Goal: Communication & Community: Answer question/provide support

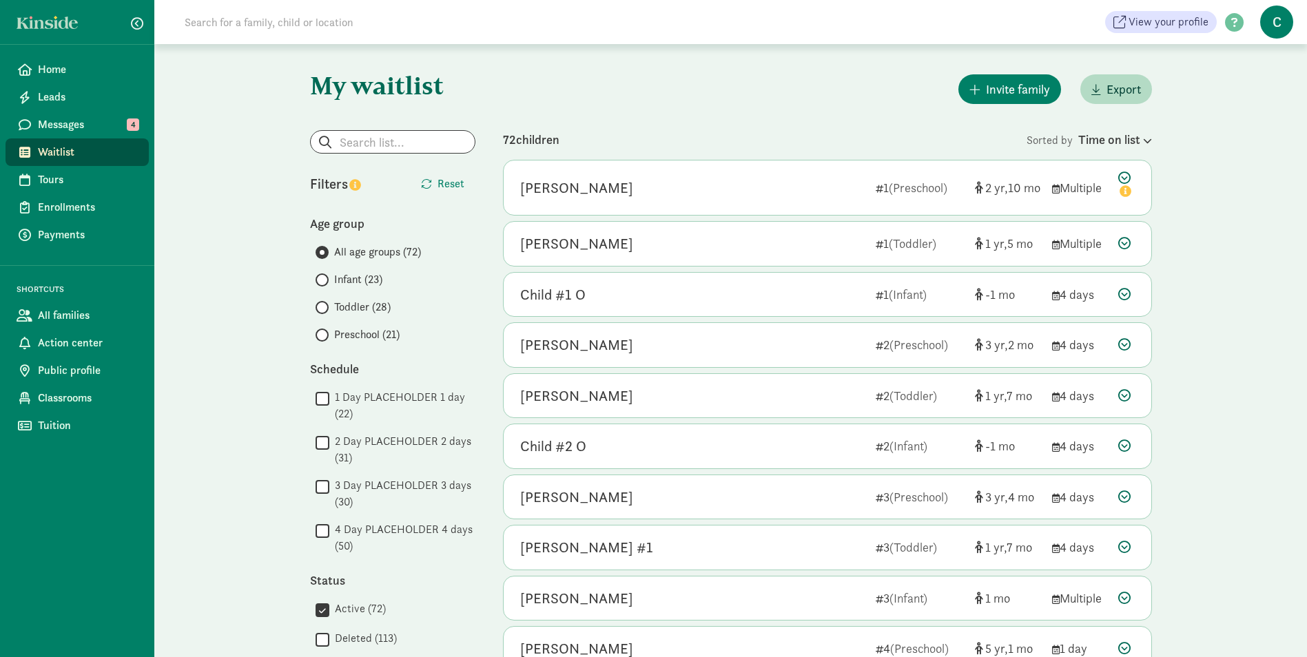
click at [62, 156] on span "Waitlist" at bounding box center [88, 152] width 100 height 17
click at [351, 280] on span "Infant (24)" at bounding box center [358, 279] width 49 height 17
click at [324, 280] on input "Infant (24)" at bounding box center [320, 280] width 9 height 9
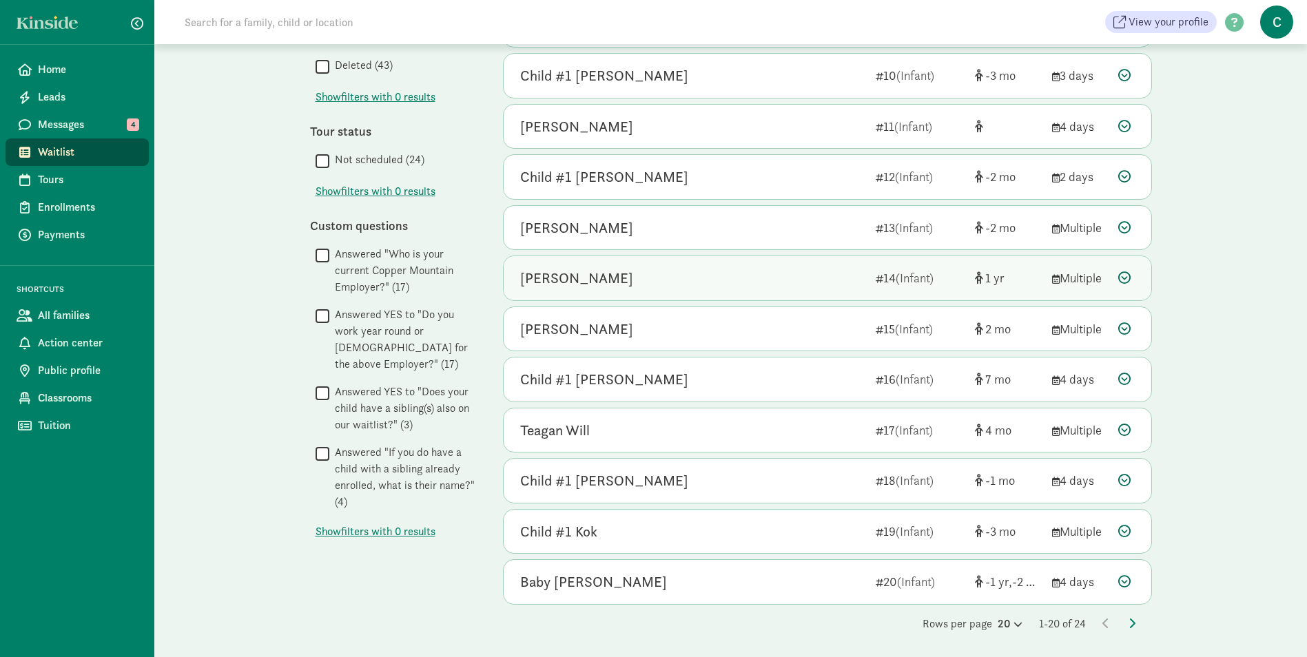
scroll to position [575, 0]
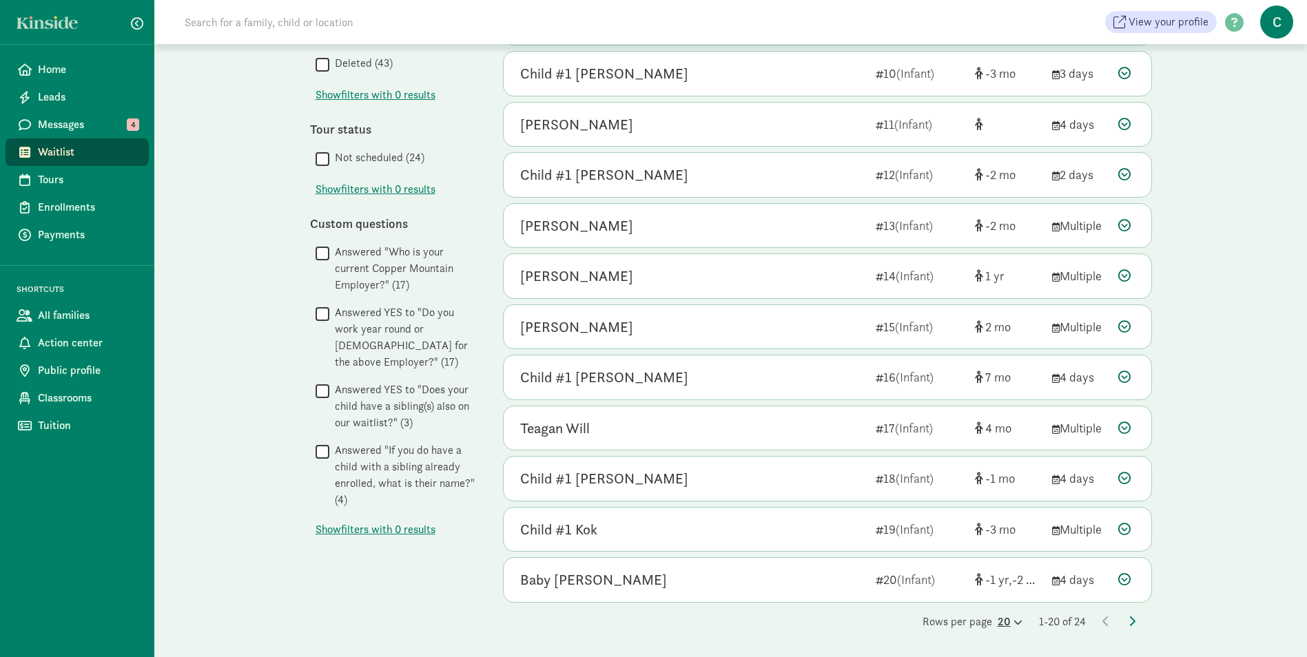
click at [1011, 618] on icon at bounding box center [1017, 622] width 12 height 9
click at [947, 603] on div "50" at bounding box center [976, 611] width 65 height 17
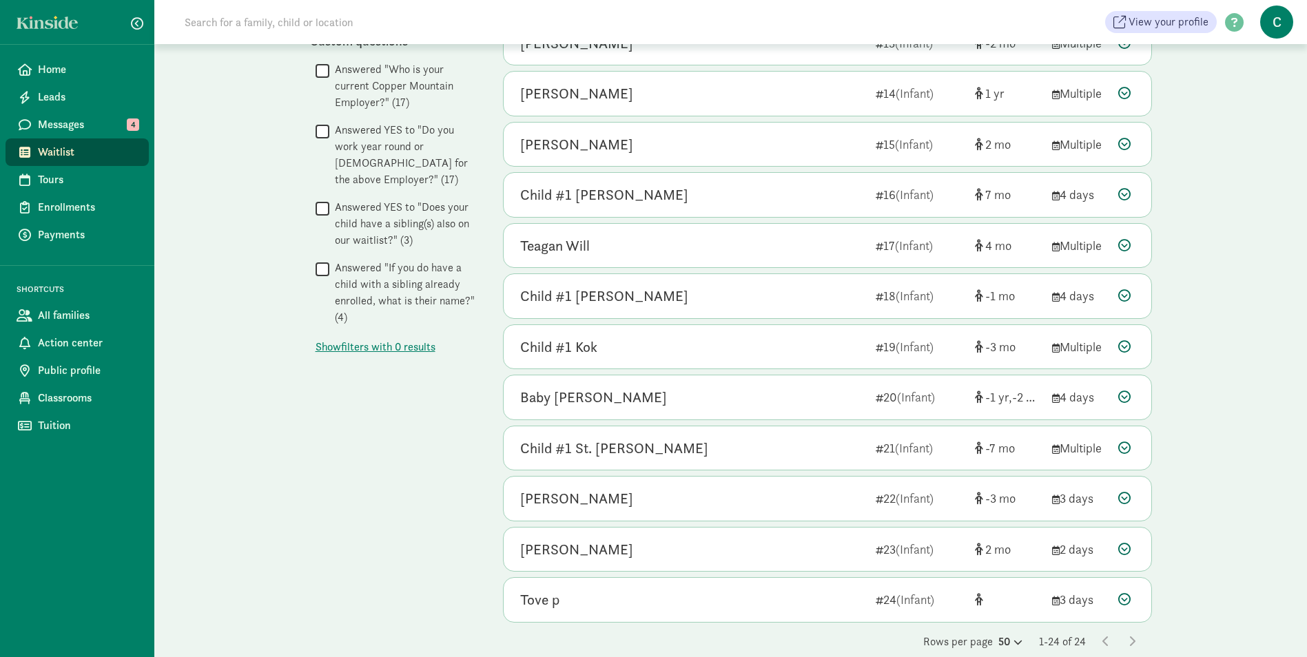
scroll to position [778, 0]
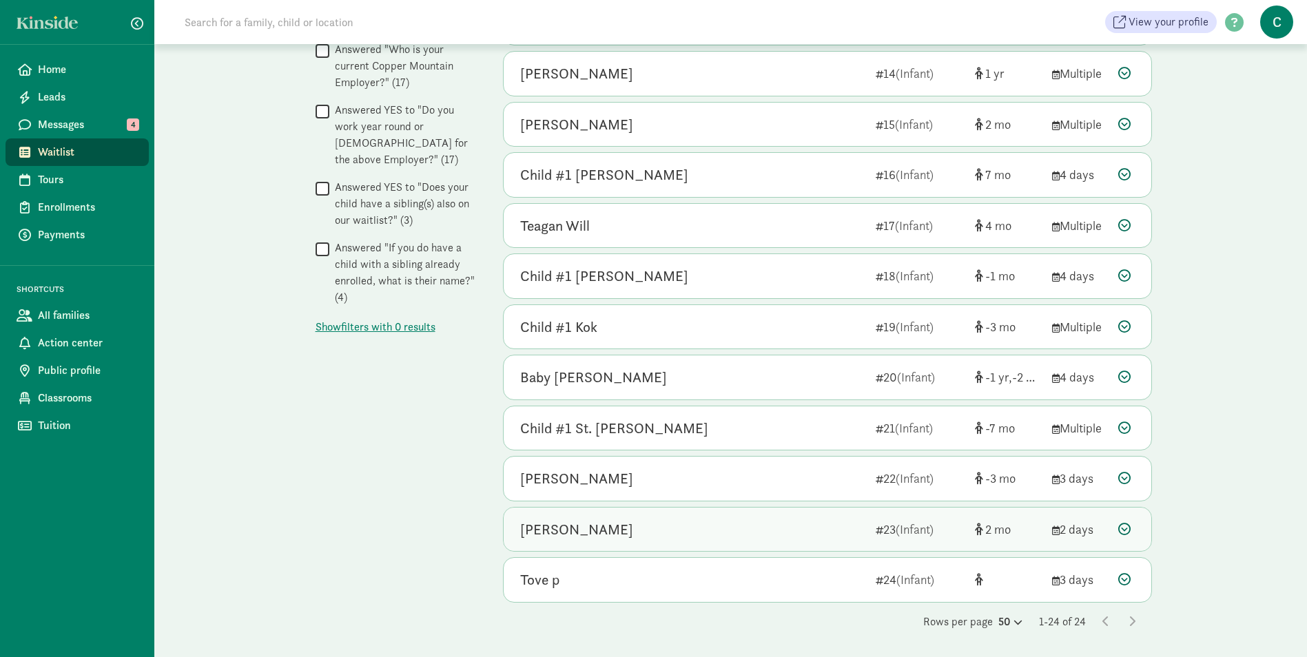
click at [565, 529] on div "Kassandra Gallegos Alvarado" at bounding box center [576, 530] width 113 height 22
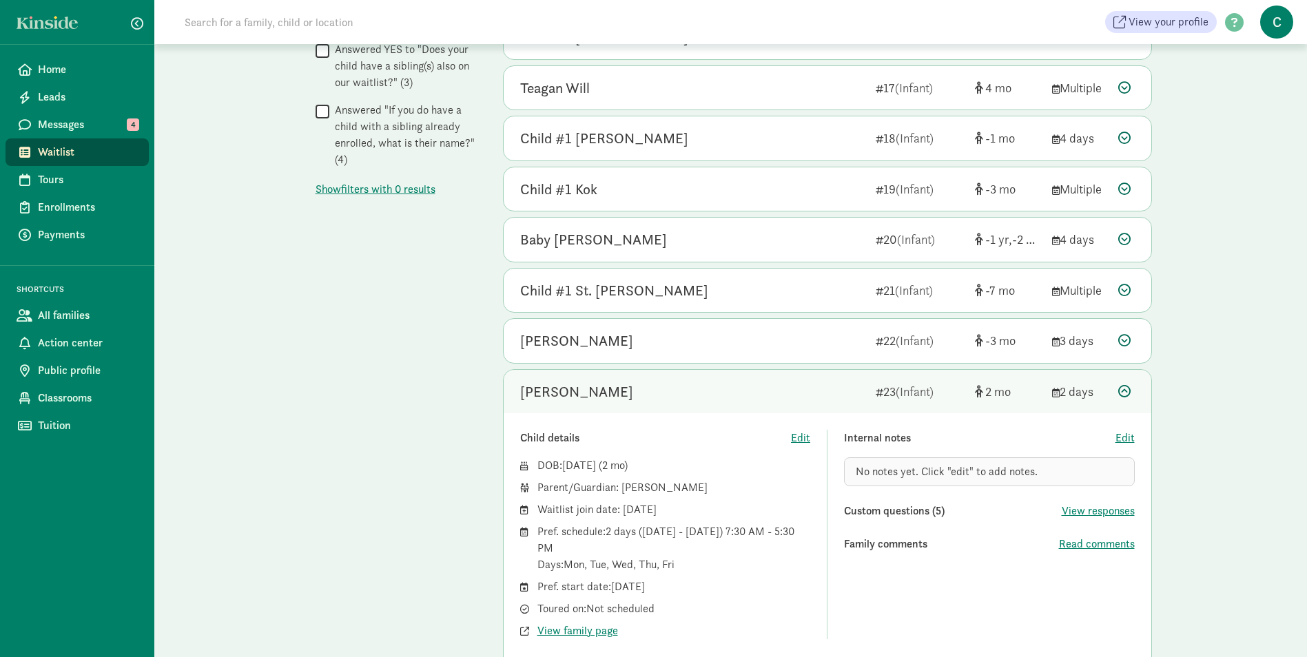
scroll to position [984, 0]
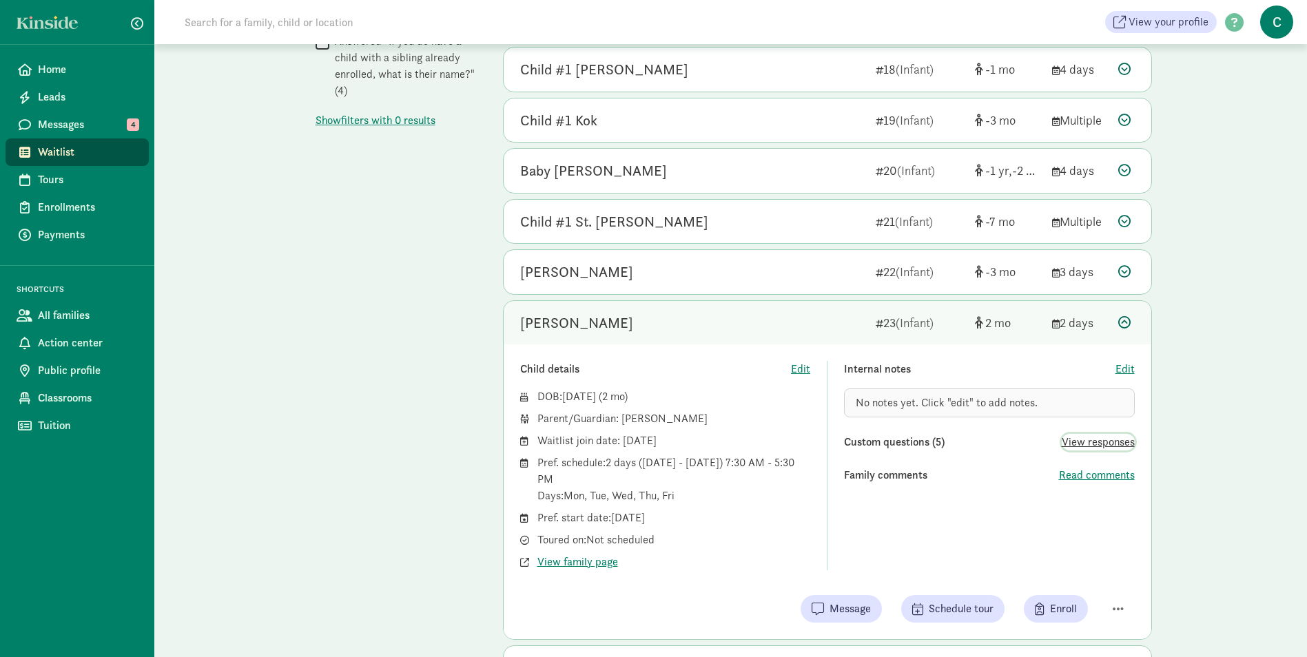
click at [1091, 442] on span "View responses" at bounding box center [1098, 442] width 73 height 17
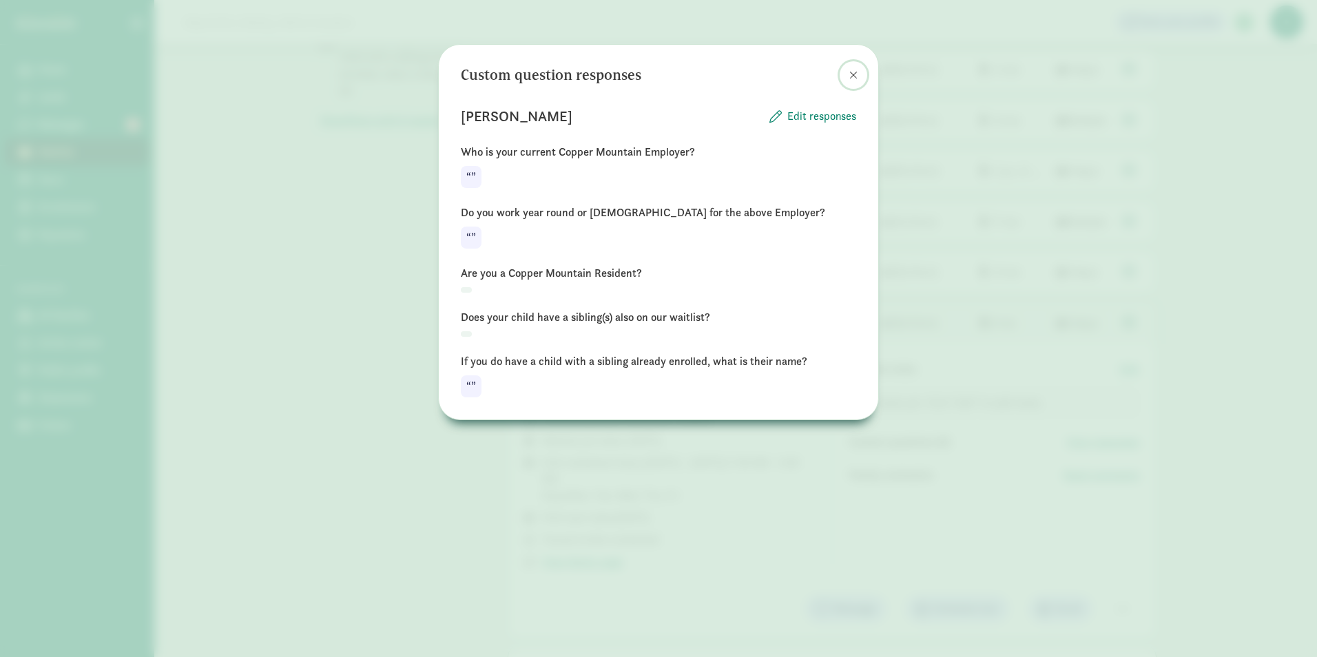
click at [846, 77] on button at bounding box center [854, 75] width 28 height 28
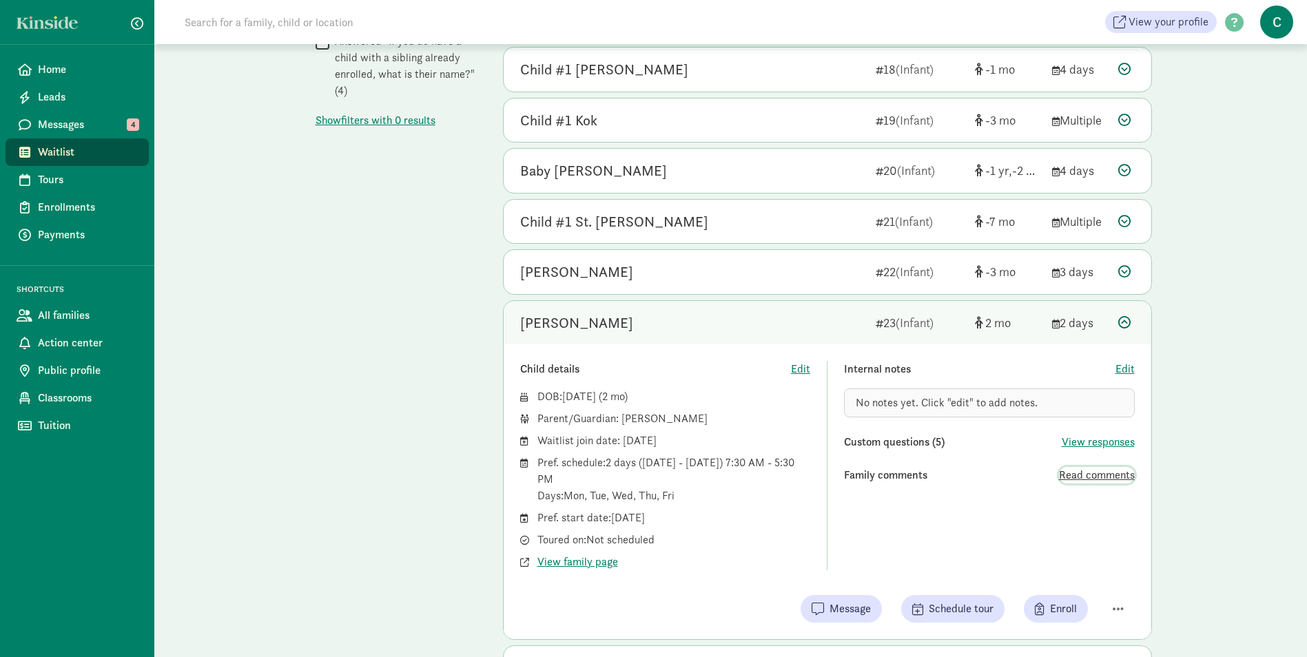
click at [1082, 470] on span "Read comments" at bounding box center [1097, 475] width 76 height 17
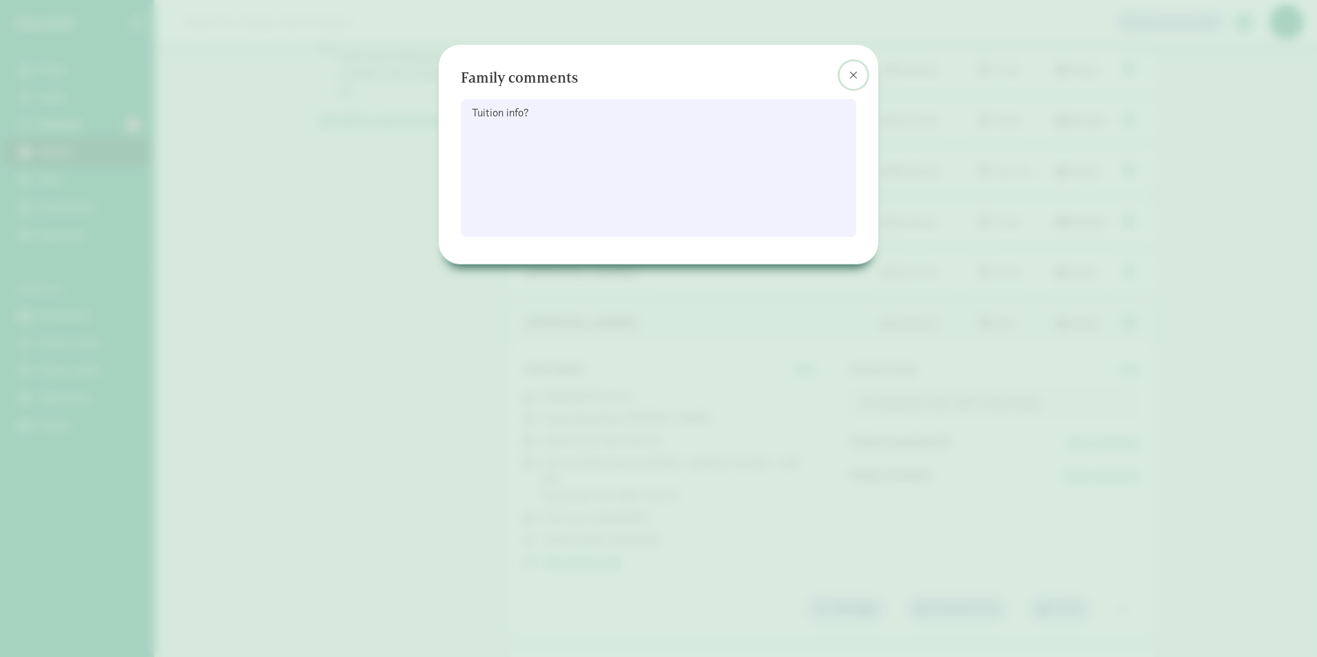
click at [855, 72] on span at bounding box center [853, 75] width 8 height 11
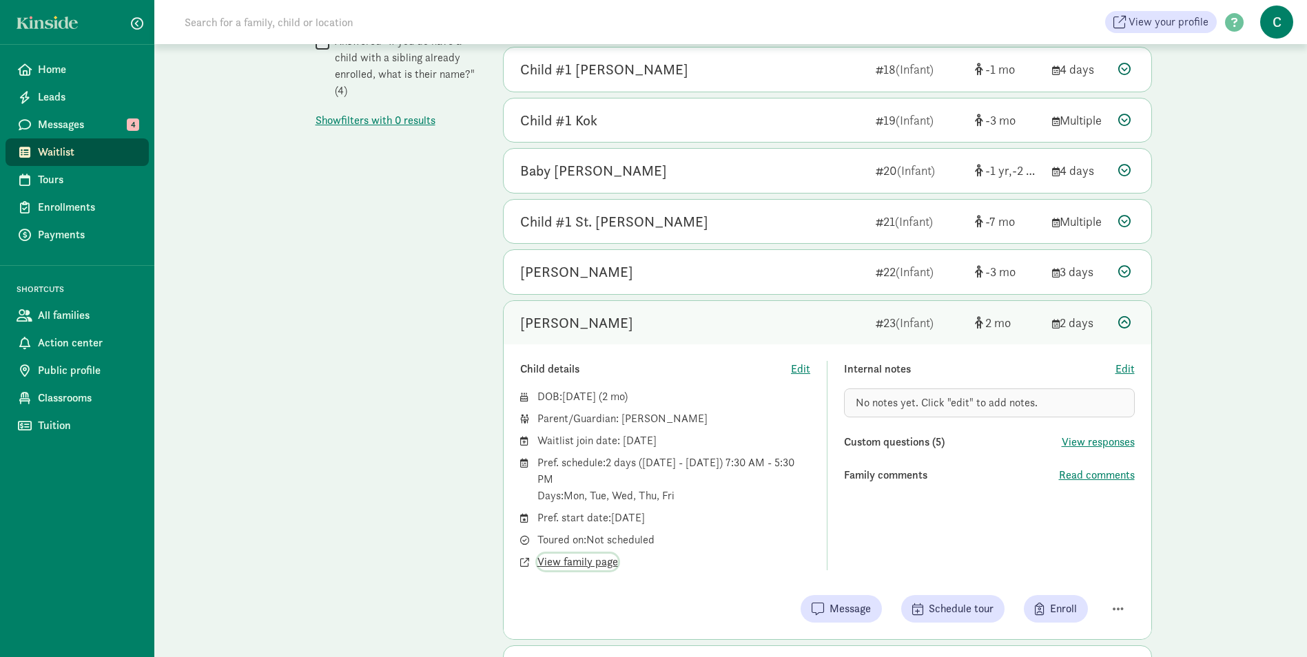
click at [608, 561] on span "View family page" at bounding box center [577, 562] width 81 height 17
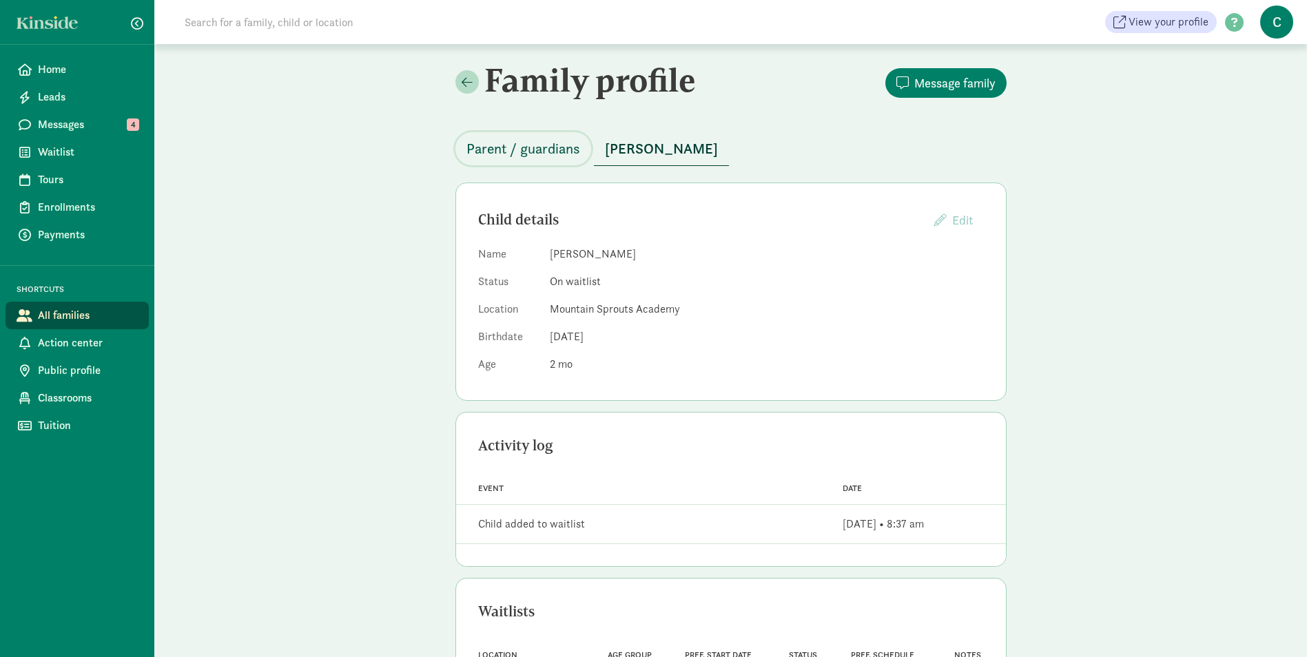
click at [533, 143] on span "Parent / guardians" at bounding box center [523, 149] width 114 height 22
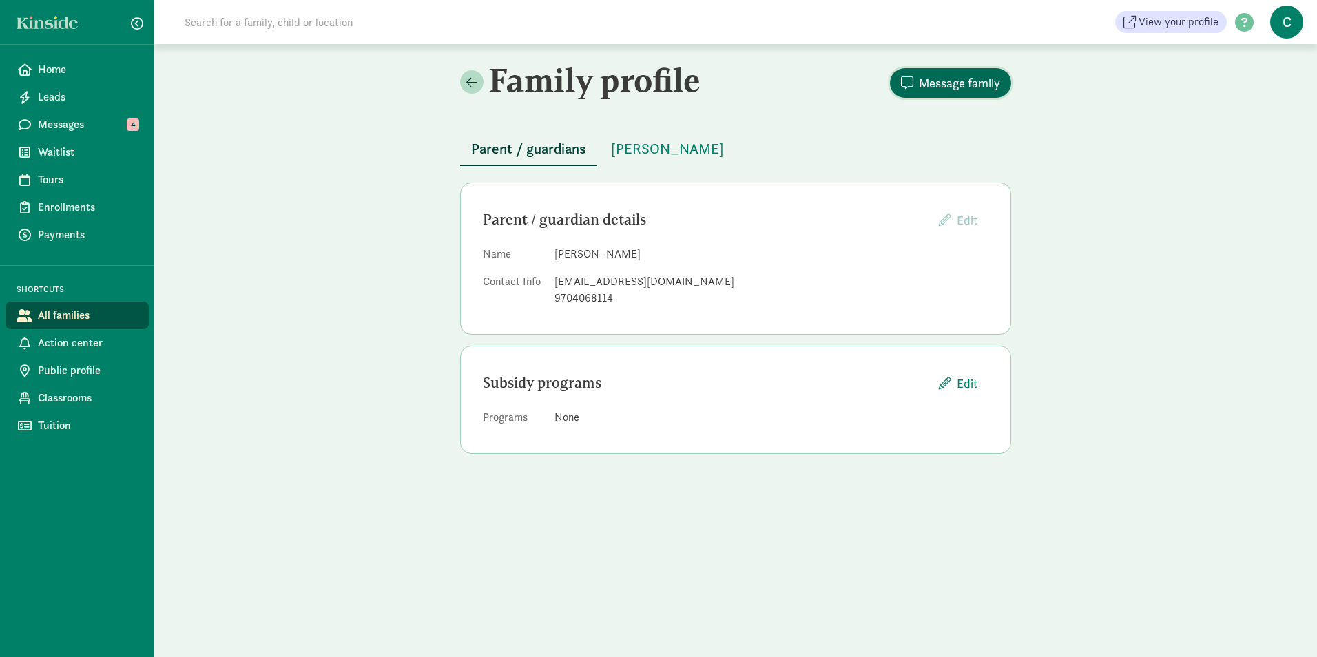
click at [948, 87] on span "Message family" at bounding box center [959, 83] width 81 height 19
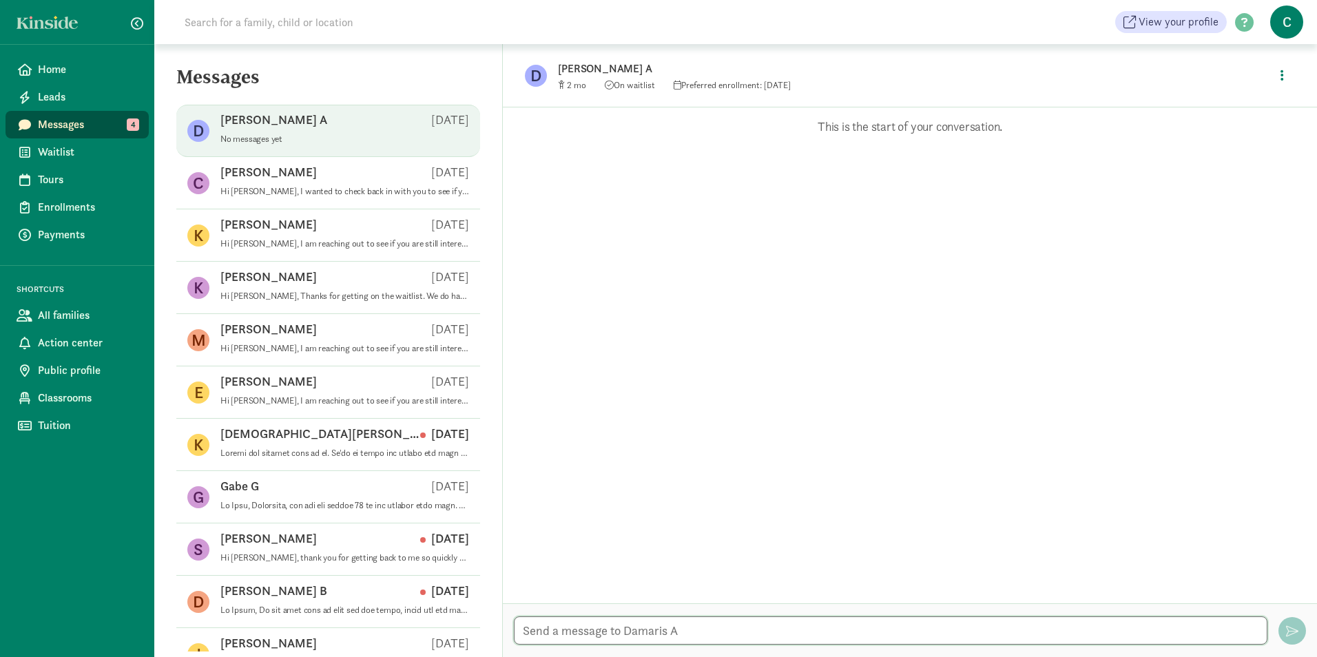
click at [566, 630] on textarea at bounding box center [891, 631] width 754 height 28
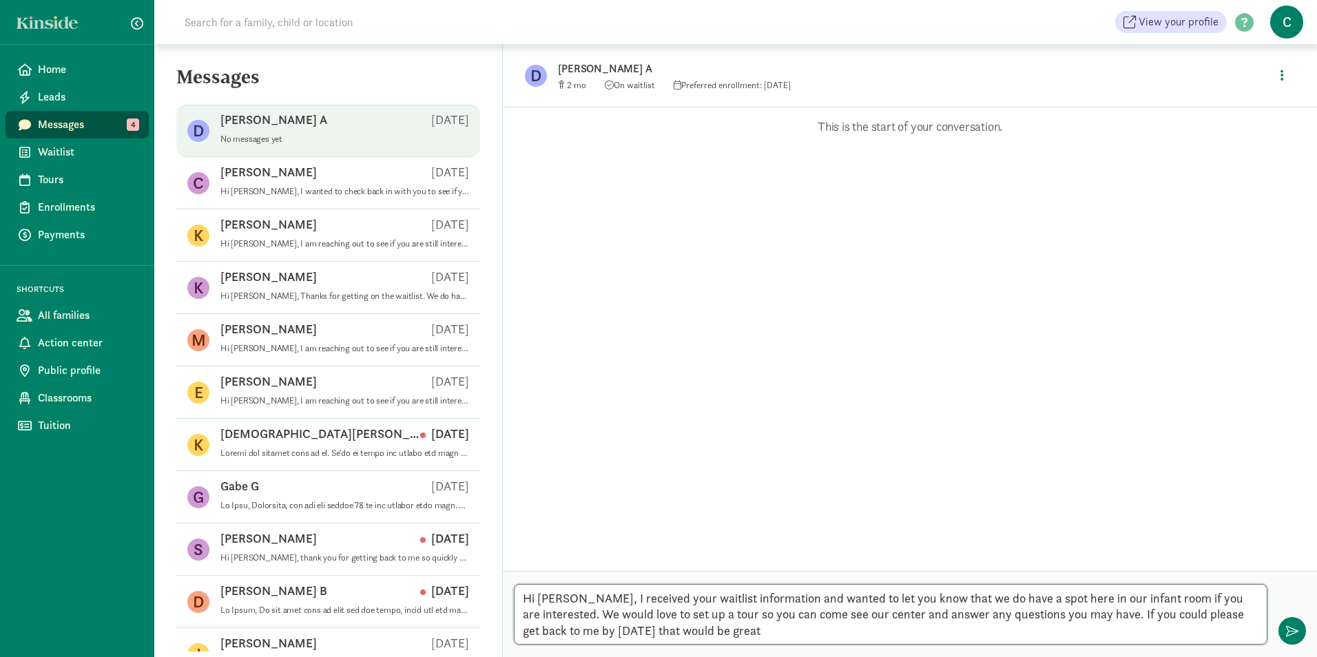
type textarea "Hi [PERSON_NAME], I received your waitlist information and wanted to let you kn…"
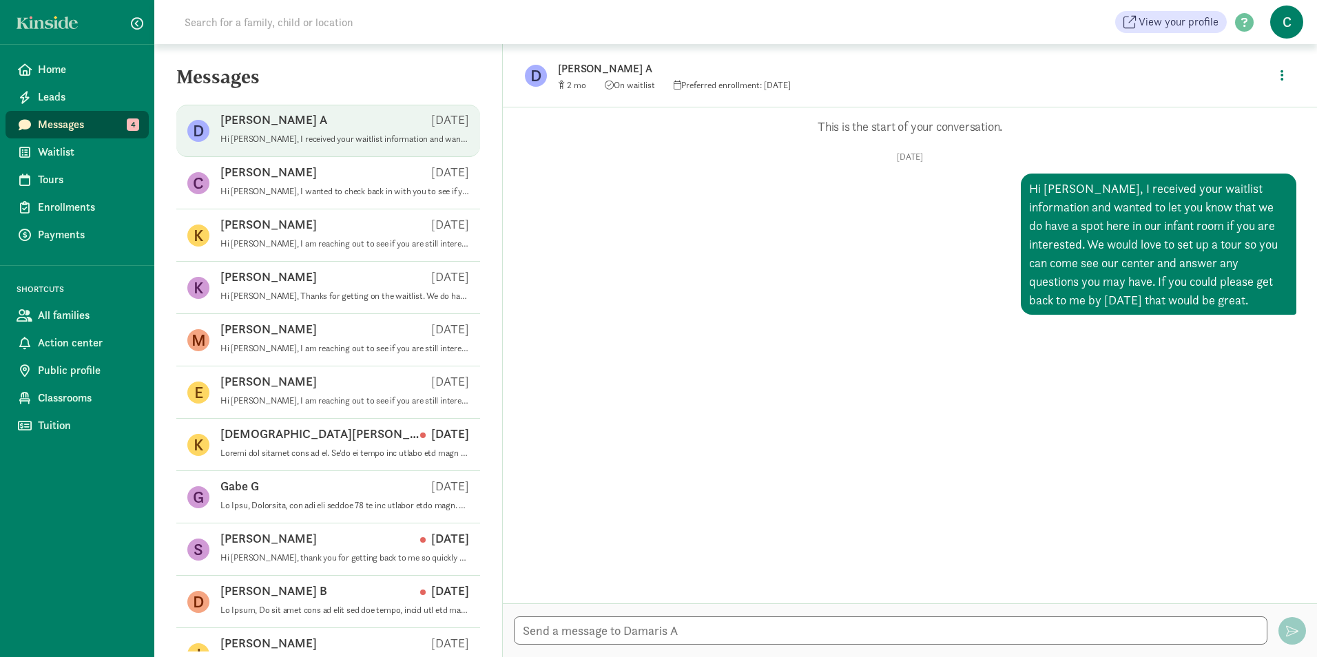
click at [45, 123] on span "Messages" at bounding box center [88, 124] width 100 height 17
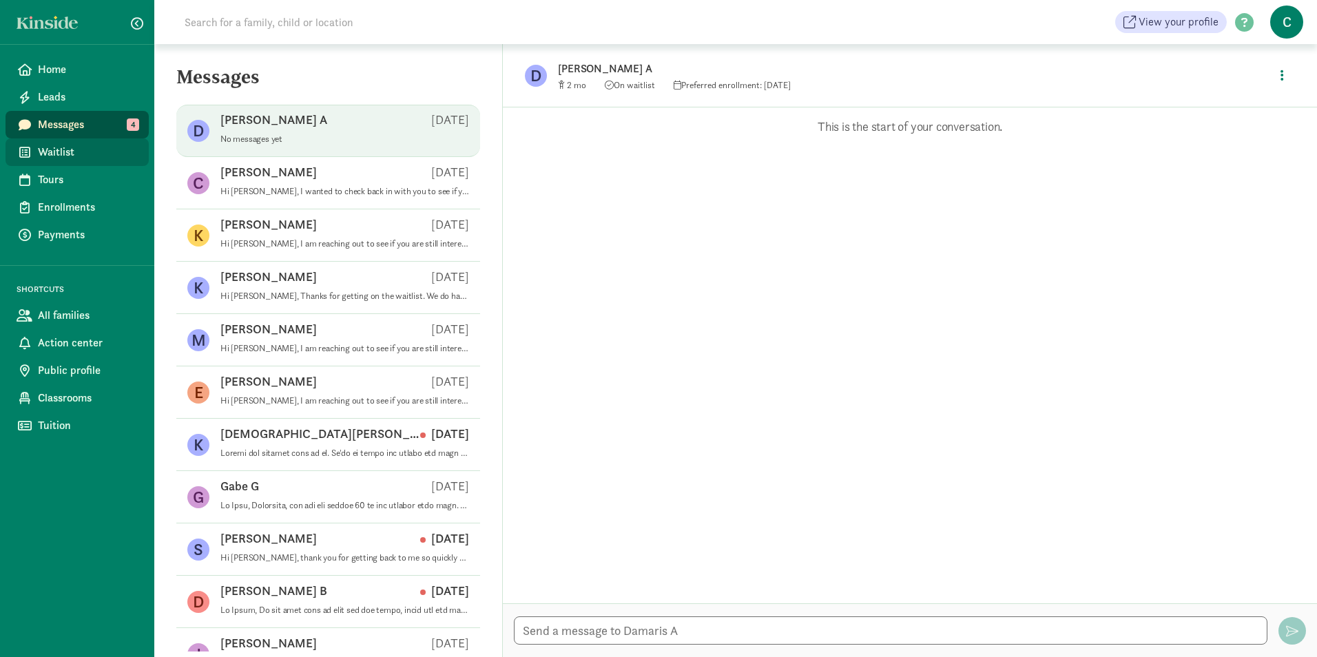
click at [63, 156] on span "Waitlist" at bounding box center [88, 152] width 100 height 17
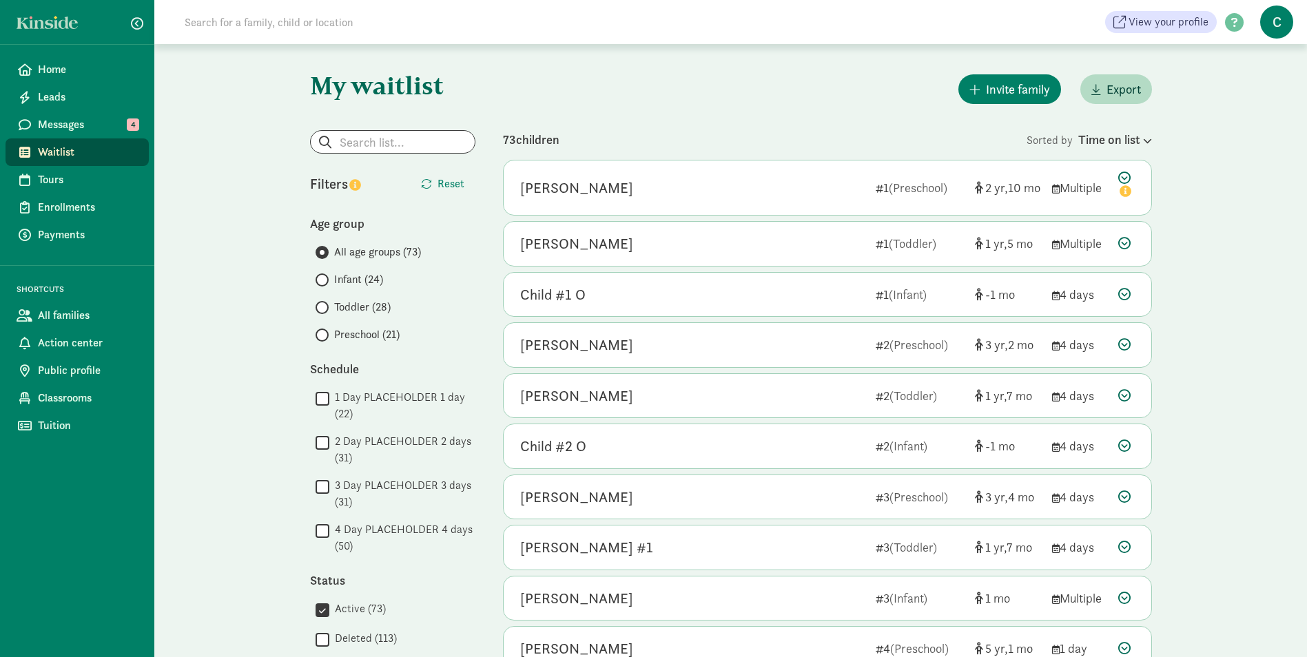
click at [346, 277] on span "Infant (24)" at bounding box center [358, 279] width 49 height 17
click at [324, 277] on input "Infant (24)" at bounding box center [320, 280] width 9 height 9
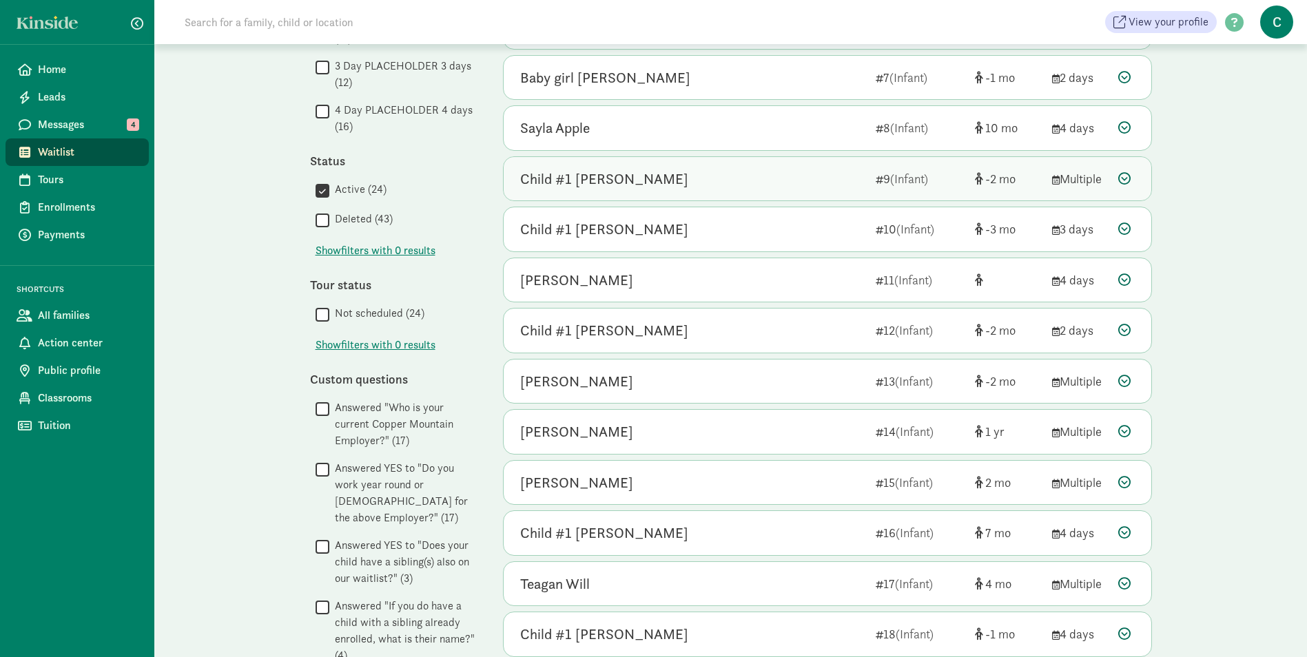
scroll to position [575, 0]
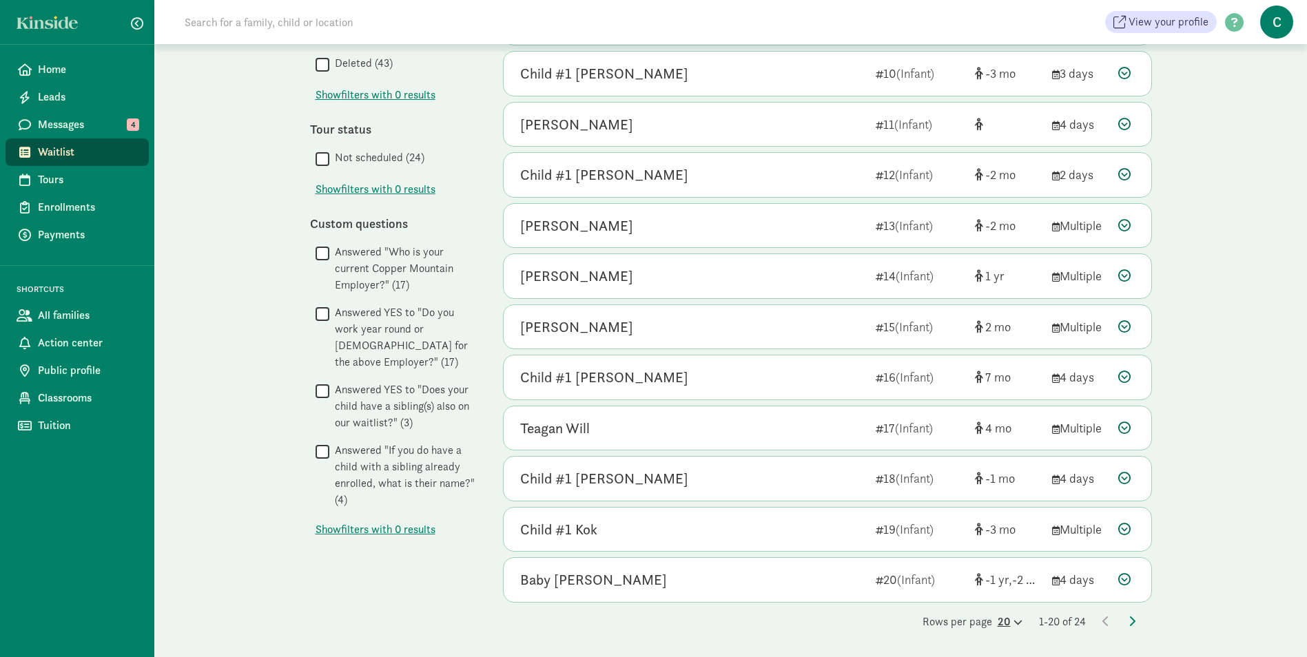
click at [1011, 620] on icon at bounding box center [1017, 622] width 12 height 9
click at [944, 603] on div "50" at bounding box center [976, 611] width 65 height 17
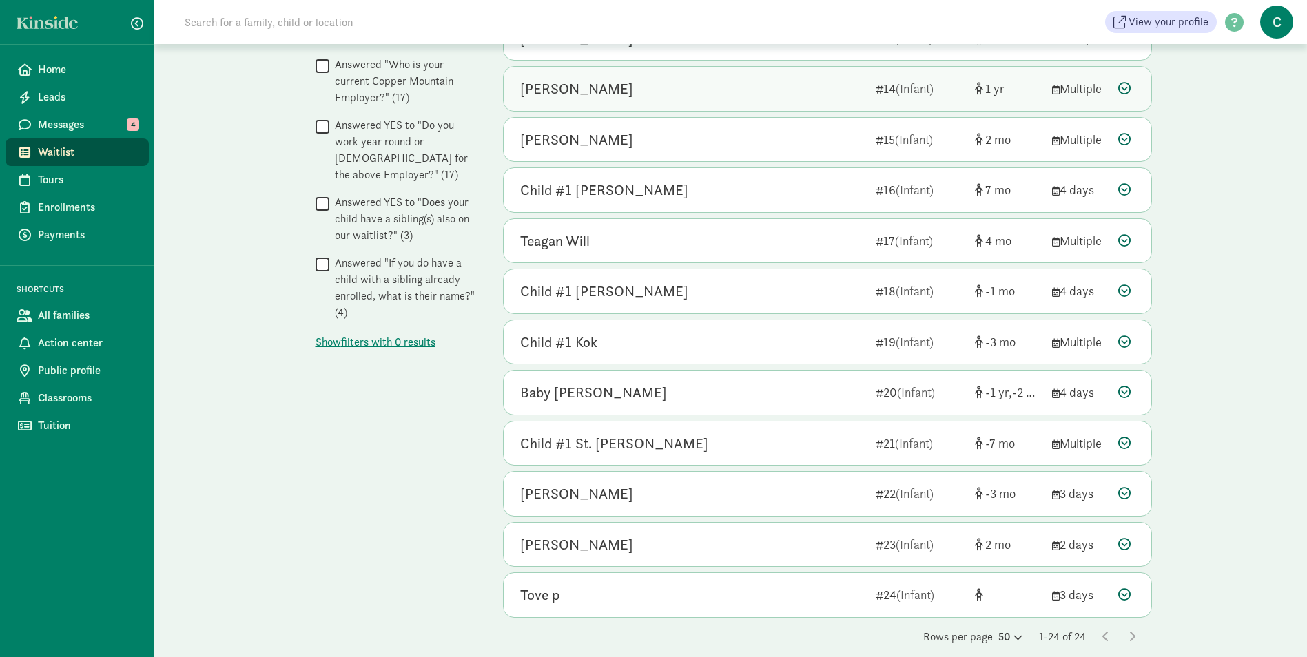
scroll to position [778, 0]
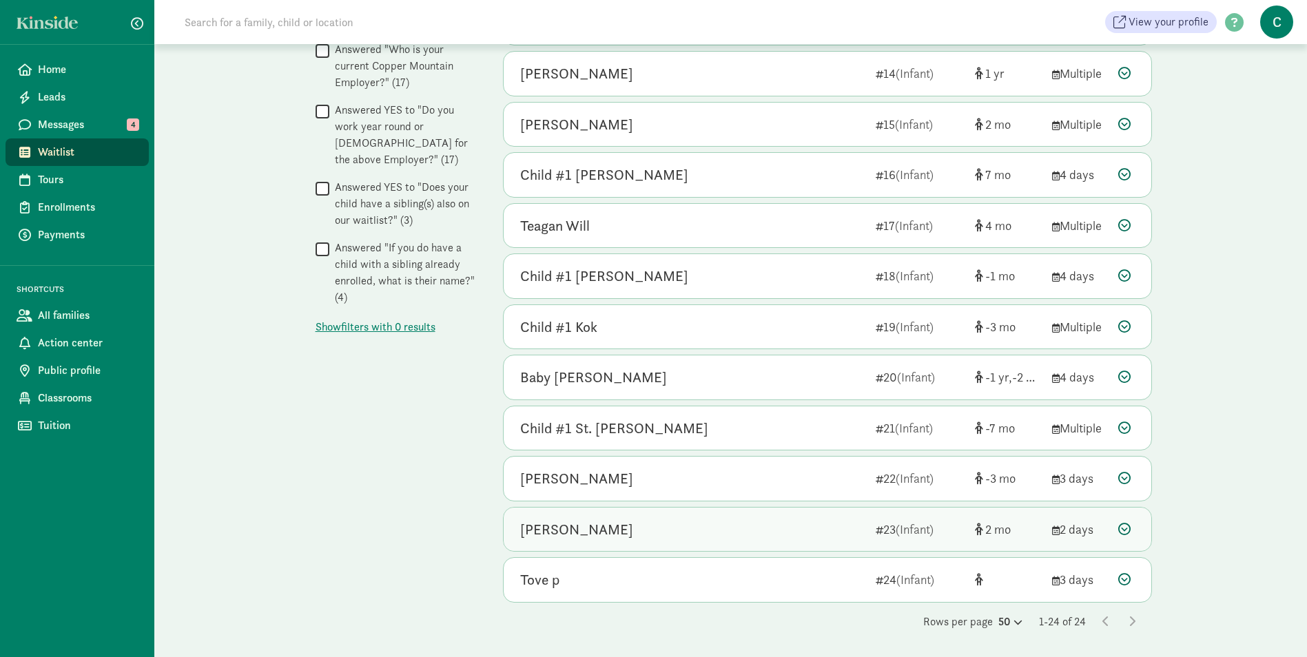
click at [561, 533] on div "Kassandra Gallegos Alvarado" at bounding box center [576, 530] width 113 height 22
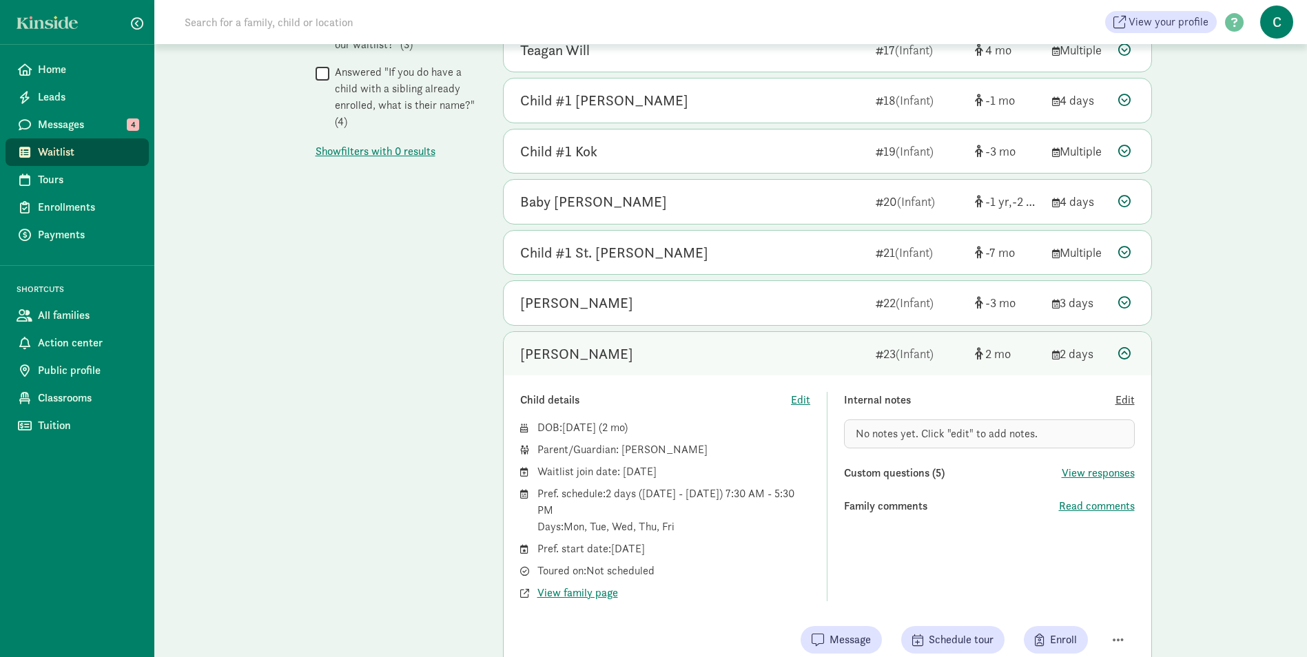
scroll to position [984, 0]
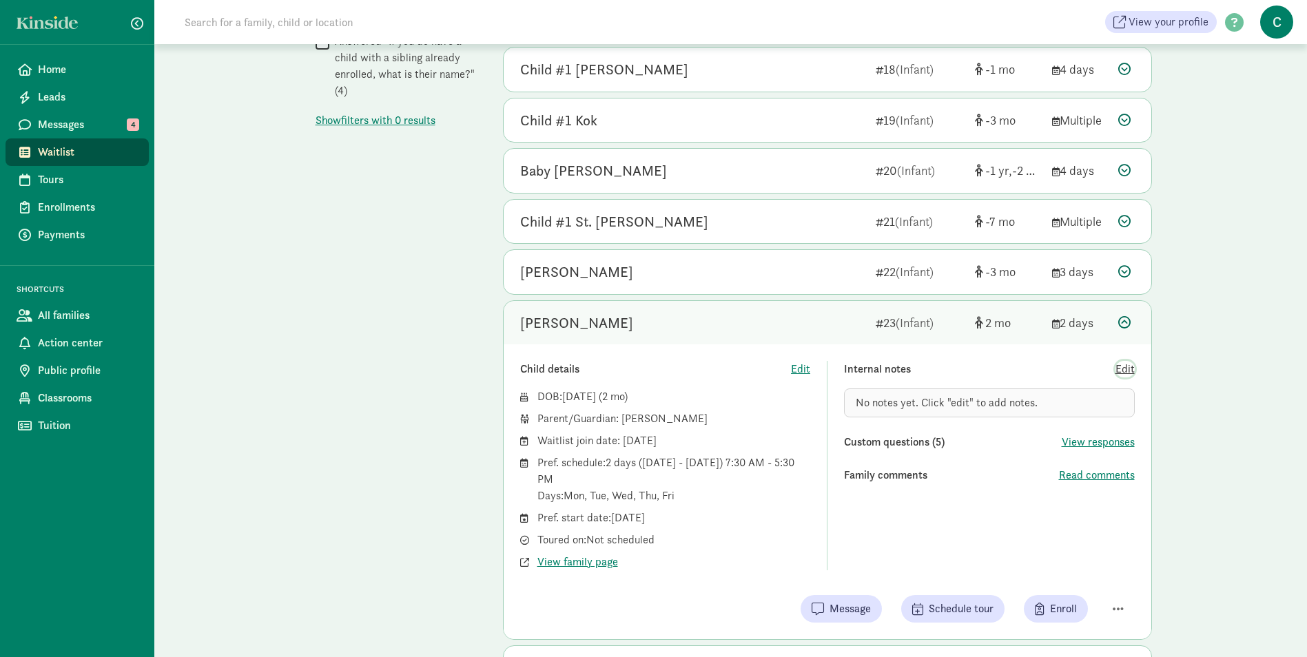
click at [1118, 367] on span "Edit" at bounding box center [1124, 369] width 19 height 17
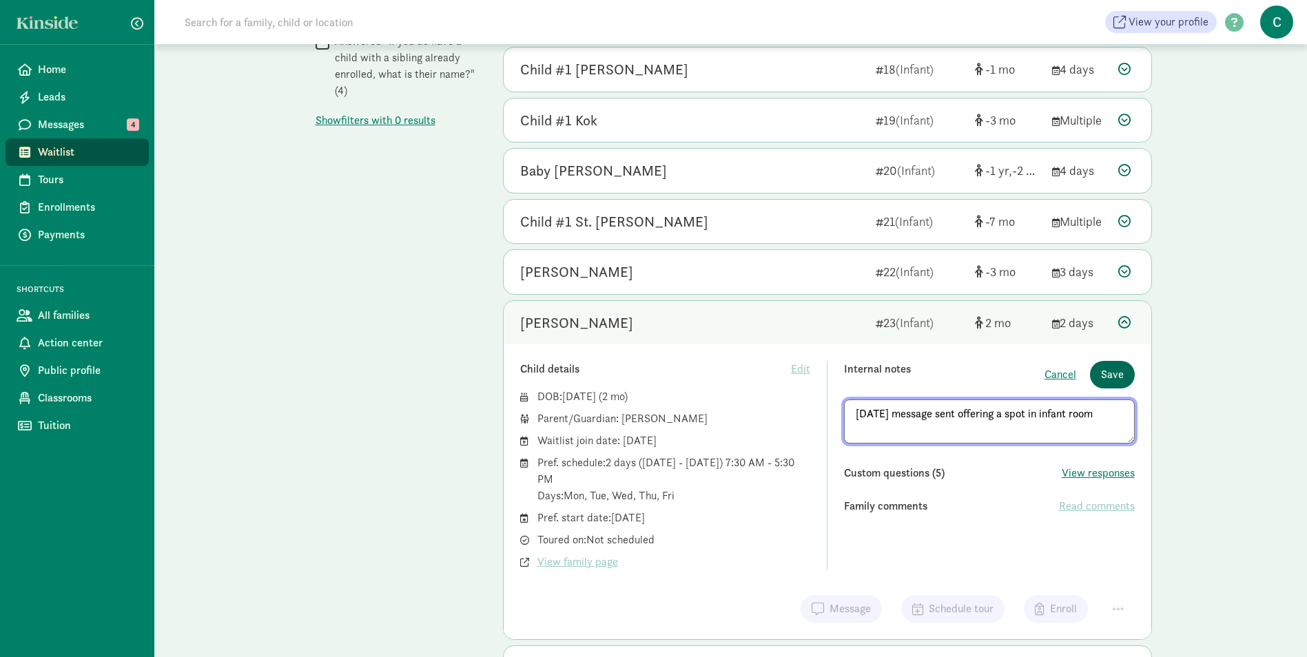
type textarea "8/20/25 message sent offering a spot in infant room"
click at [1113, 371] on span "Save" at bounding box center [1112, 374] width 23 height 17
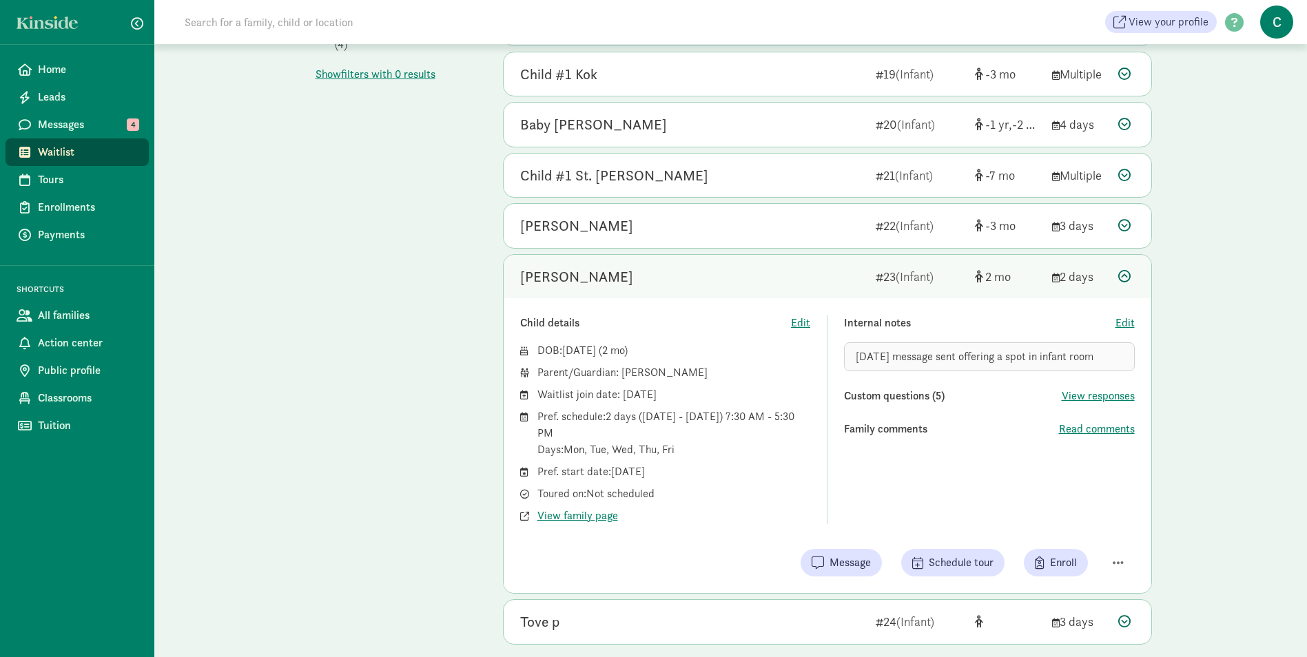
scroll to position [1073, 0]
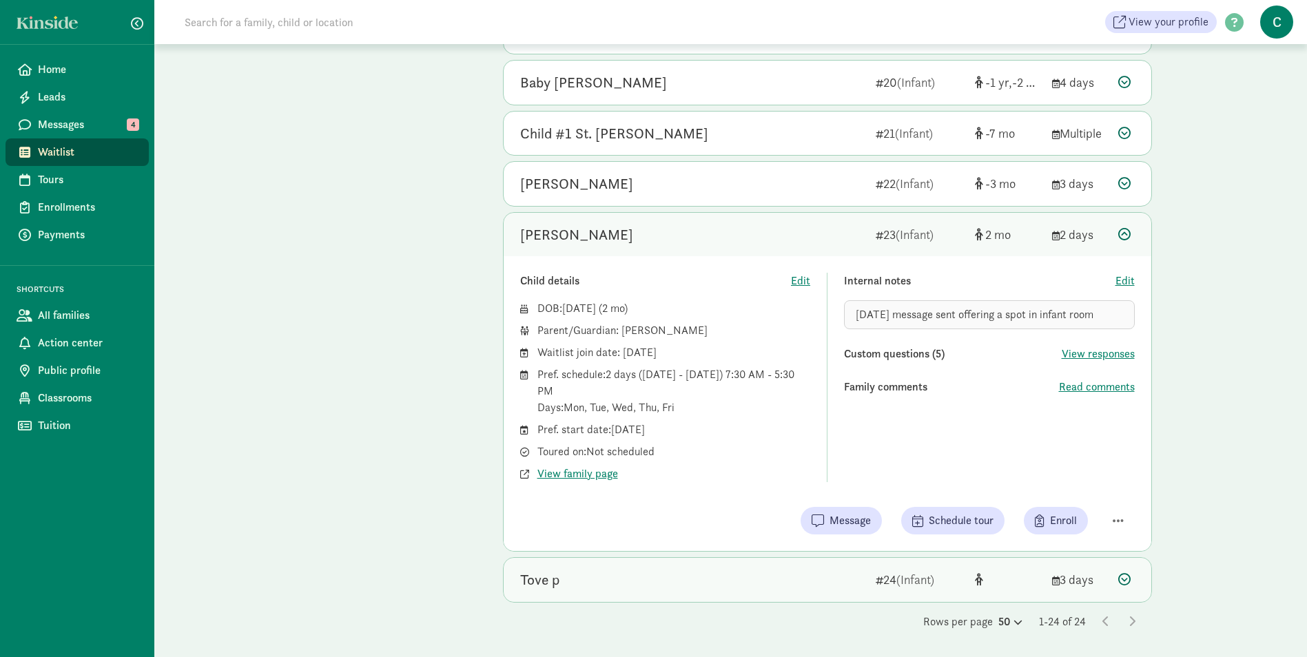
click at [612, 577] on div "Tove p" at bounding box center [692, 580] width 344 height 22
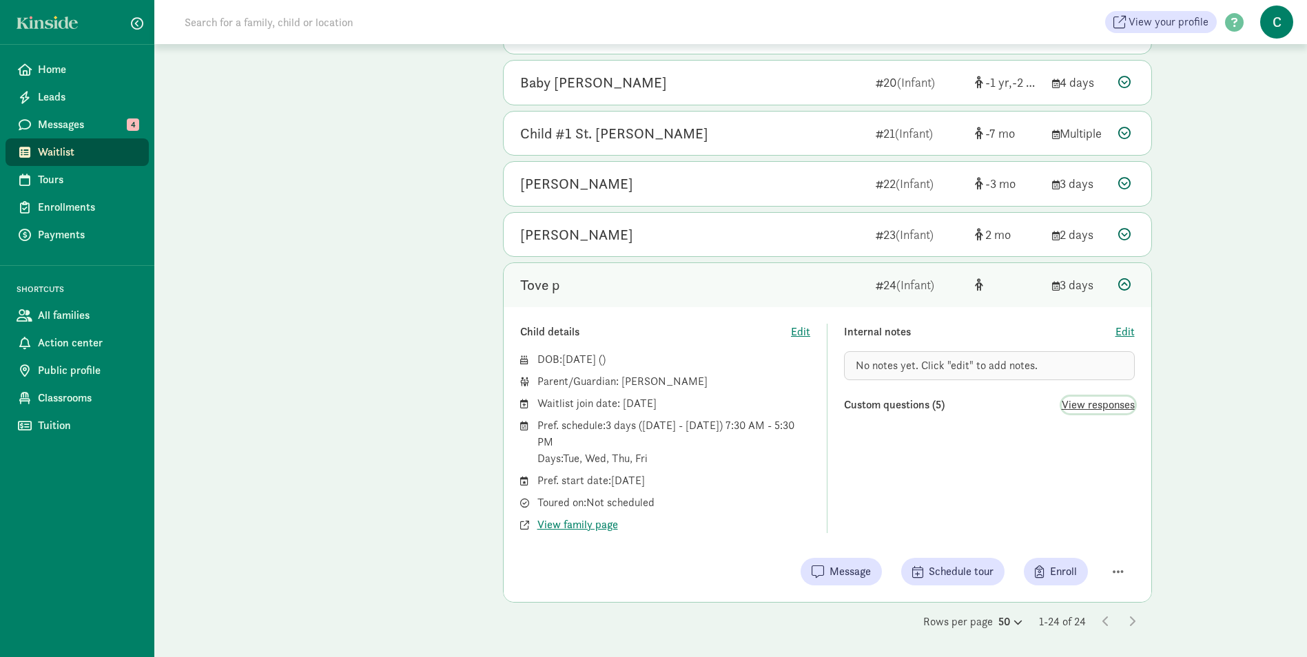
click at [1078, 405] on span "View responses" at bounding box center [1098, 405] width 73 height 17
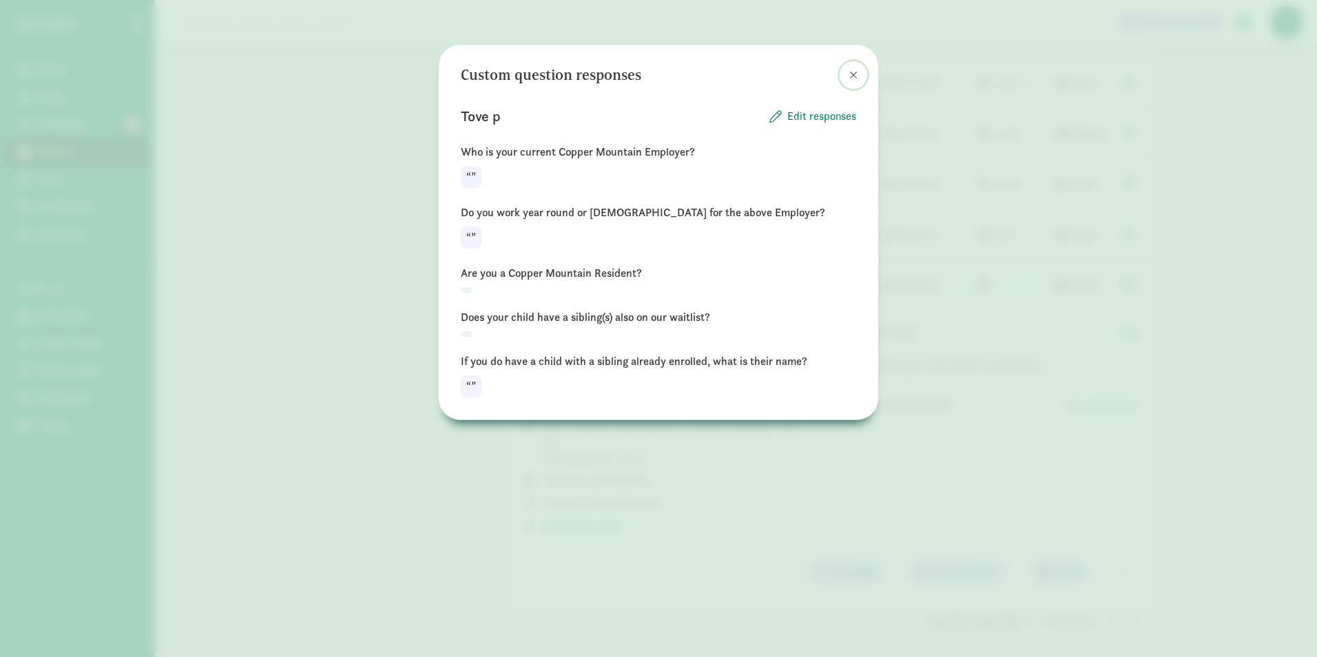
click at [854, 77] on span at bounding box center [853, 75] width 8 height 11
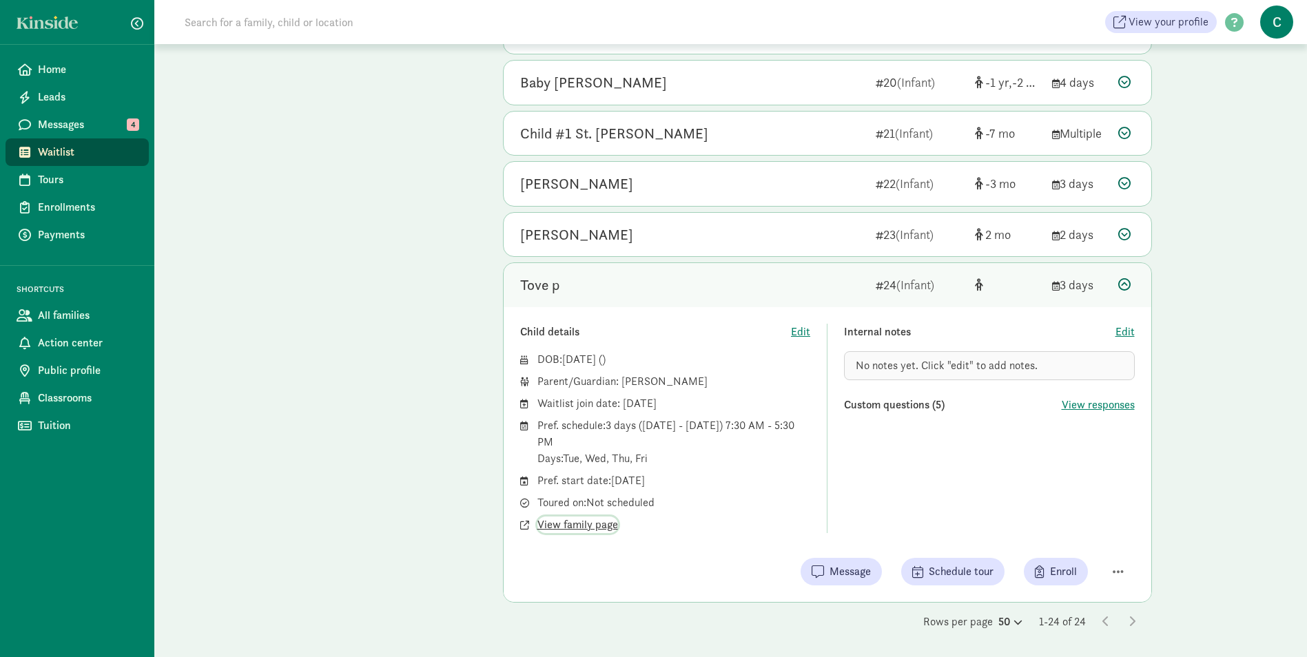
click at [567, 528] on span "View family page" at bounding box center [577, 525] width 81 height 17
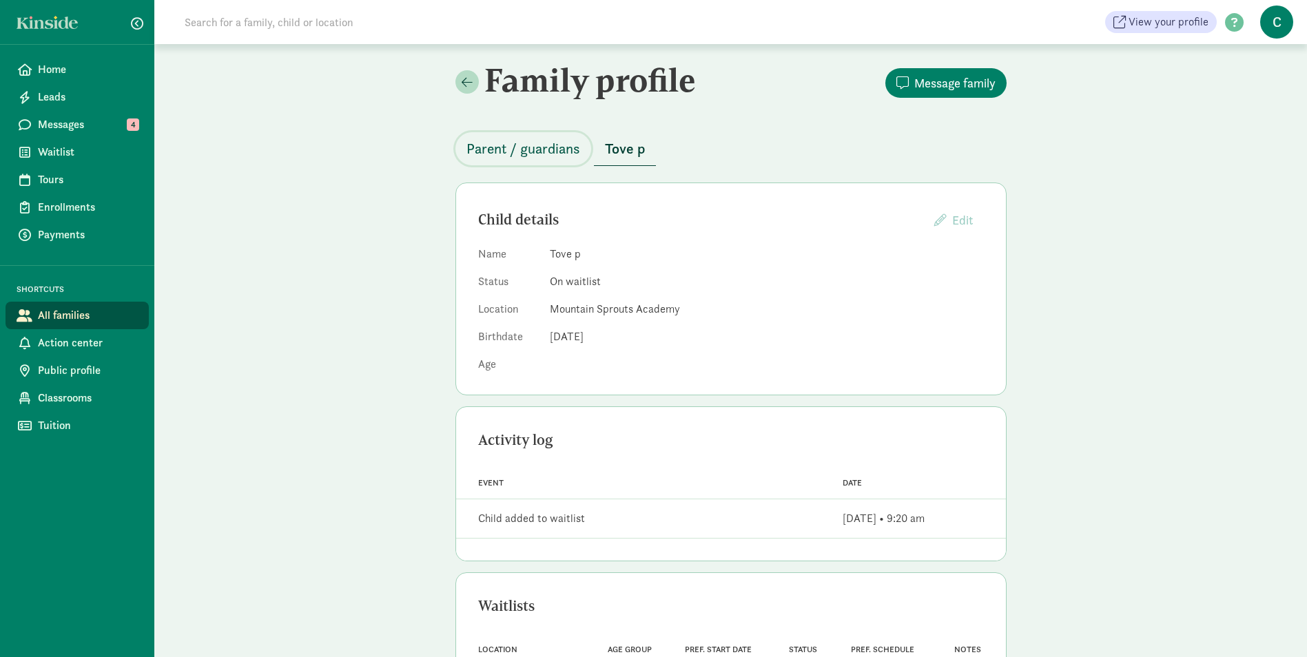
click at [506, 147] on span "Parent / guardians" at bounding box center [523, 149] width 114 height 22
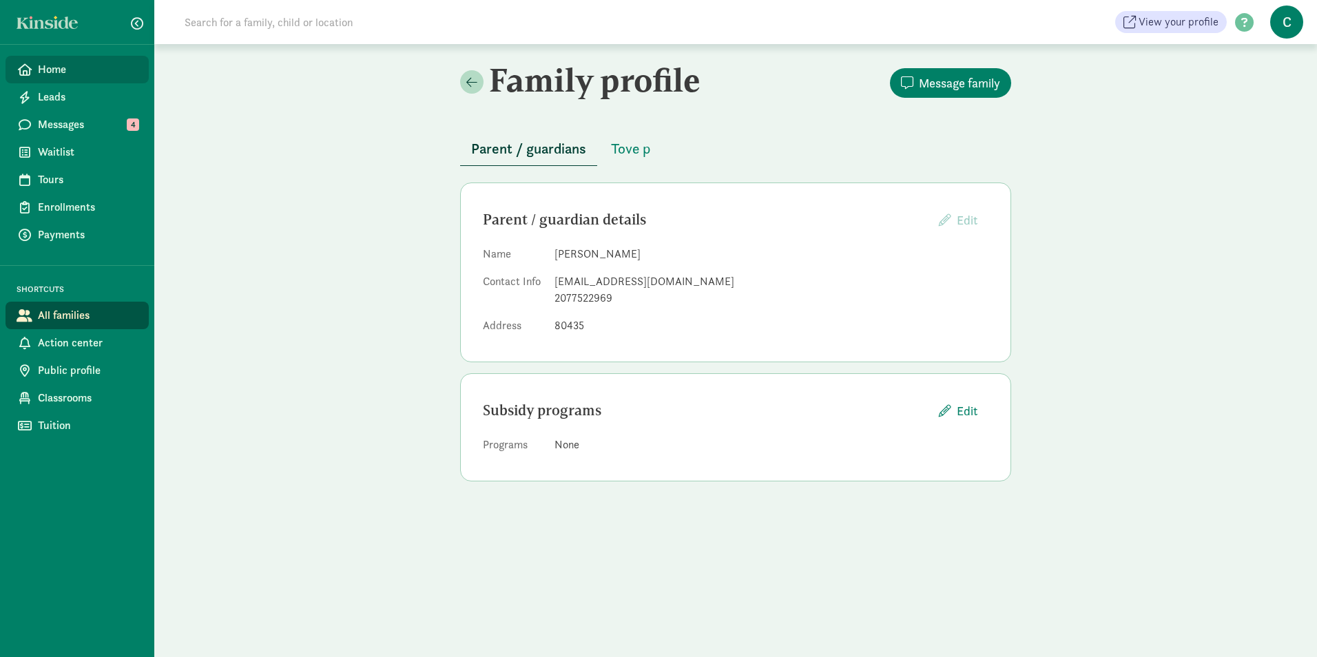
click at [52, 74] on span "Home" at bounding box center [88, 69] width 100 height 17
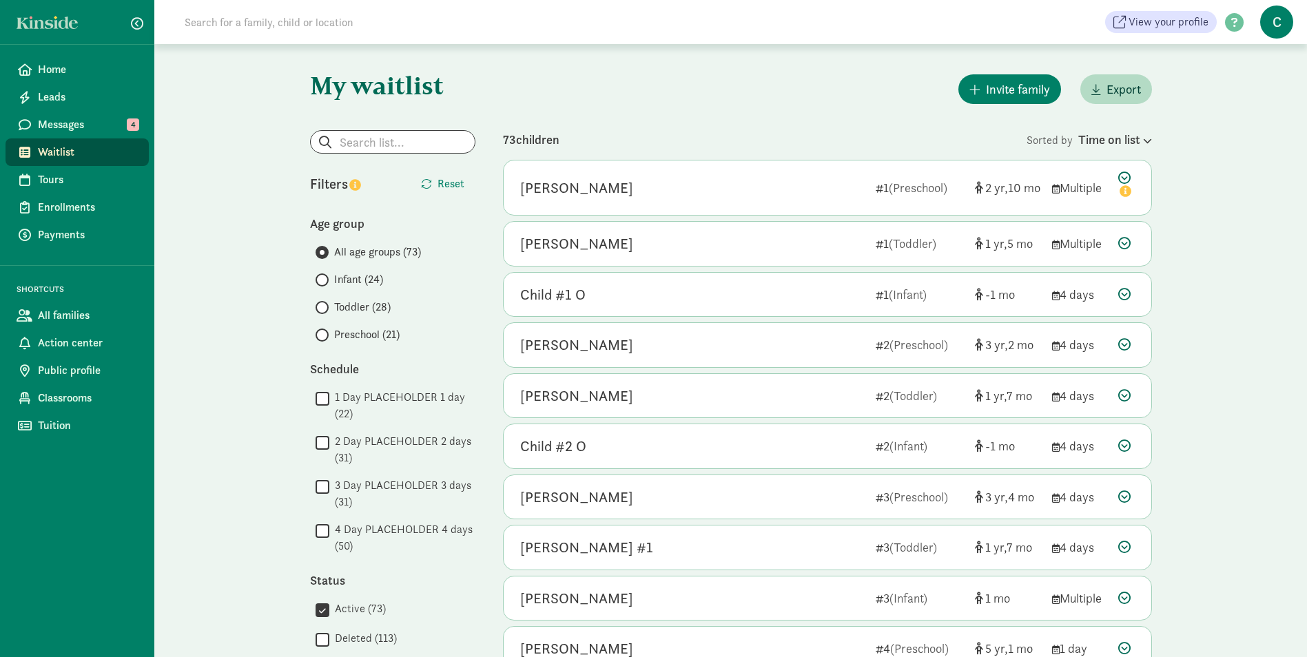
click at [350, 334] on span "Preschool (21)" at bounding box center [366, 335] width 65 height 17
click at [324, 334] on input "Preschool (21)" at bounding box center [320, 335] width 9 height 9
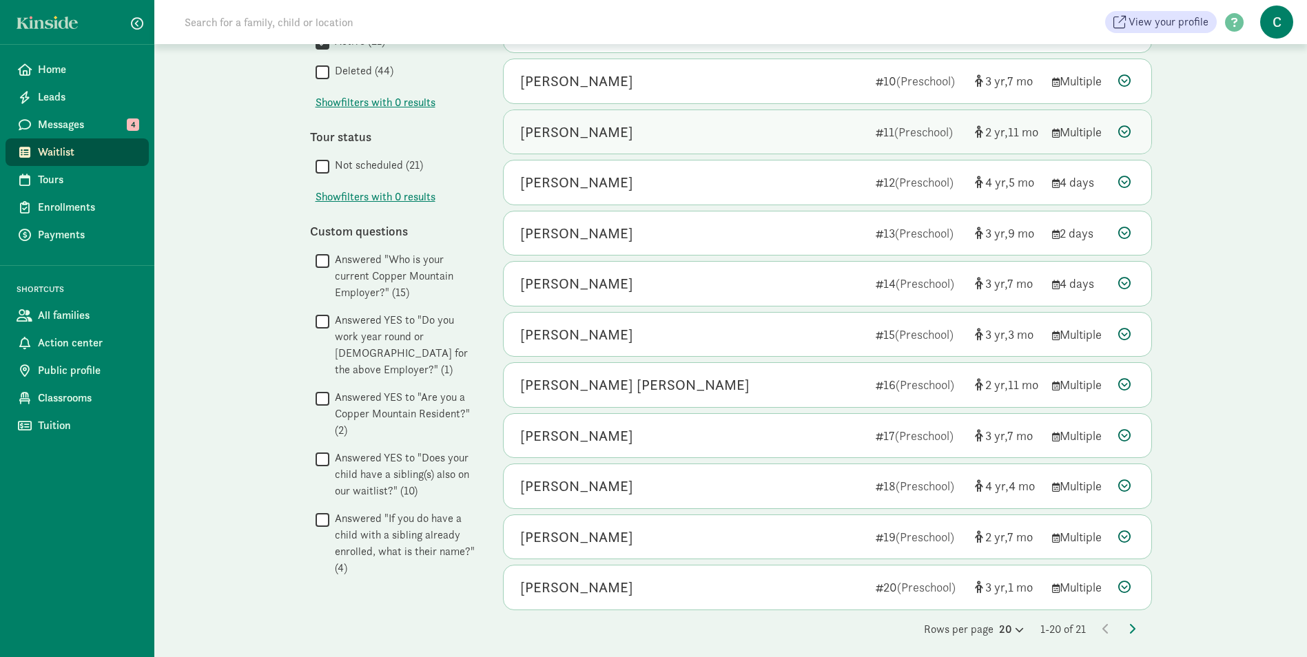
scroll to position [575, 0]
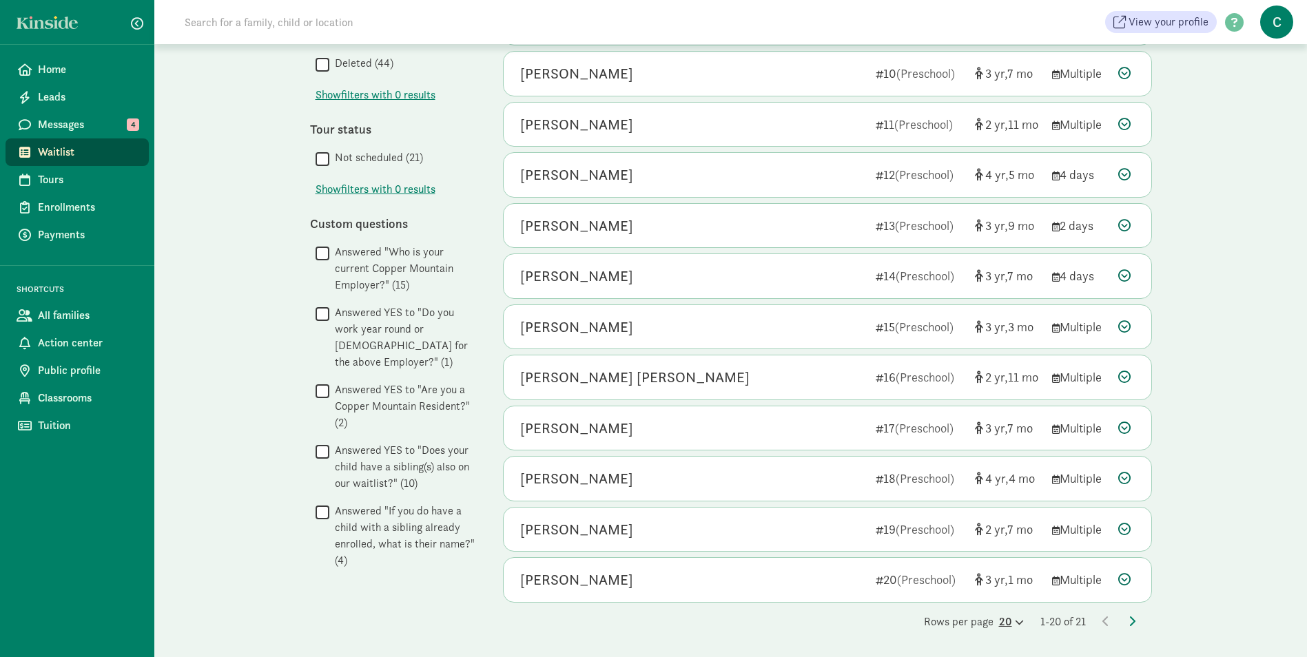
click at [1004, 619] on div "20" at bounding box center [1011, 622] width 25 height 17
click at [945, 603] on div "50" at bounding box center [977, 611] width 65 height 17
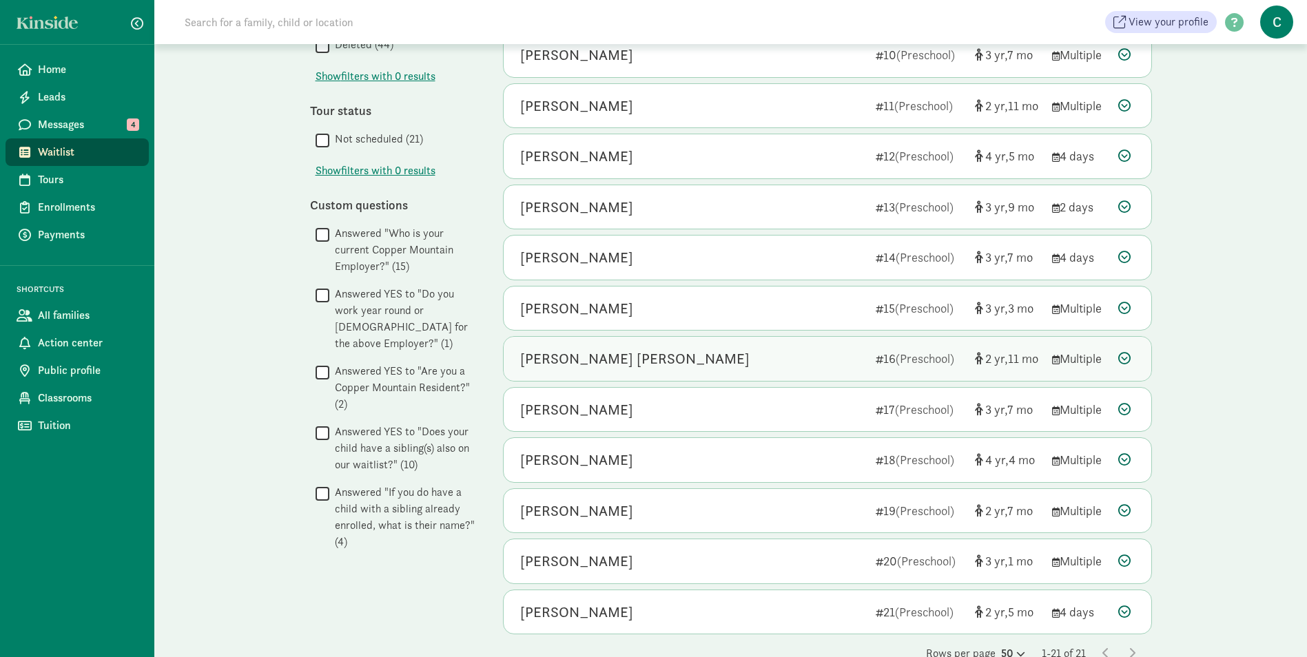
scroll to position [625, 0]
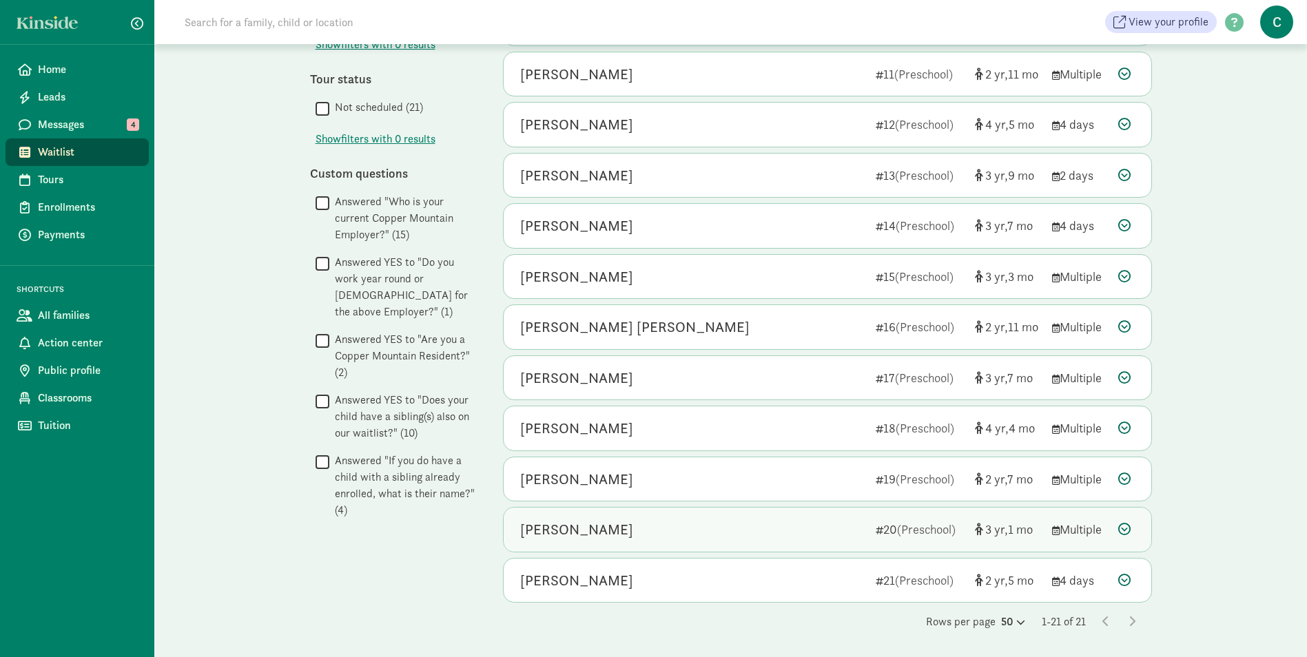
click at [599, 527] on div "Aspen Abernathy" at bounding box center [576, 530] width 113 height 22
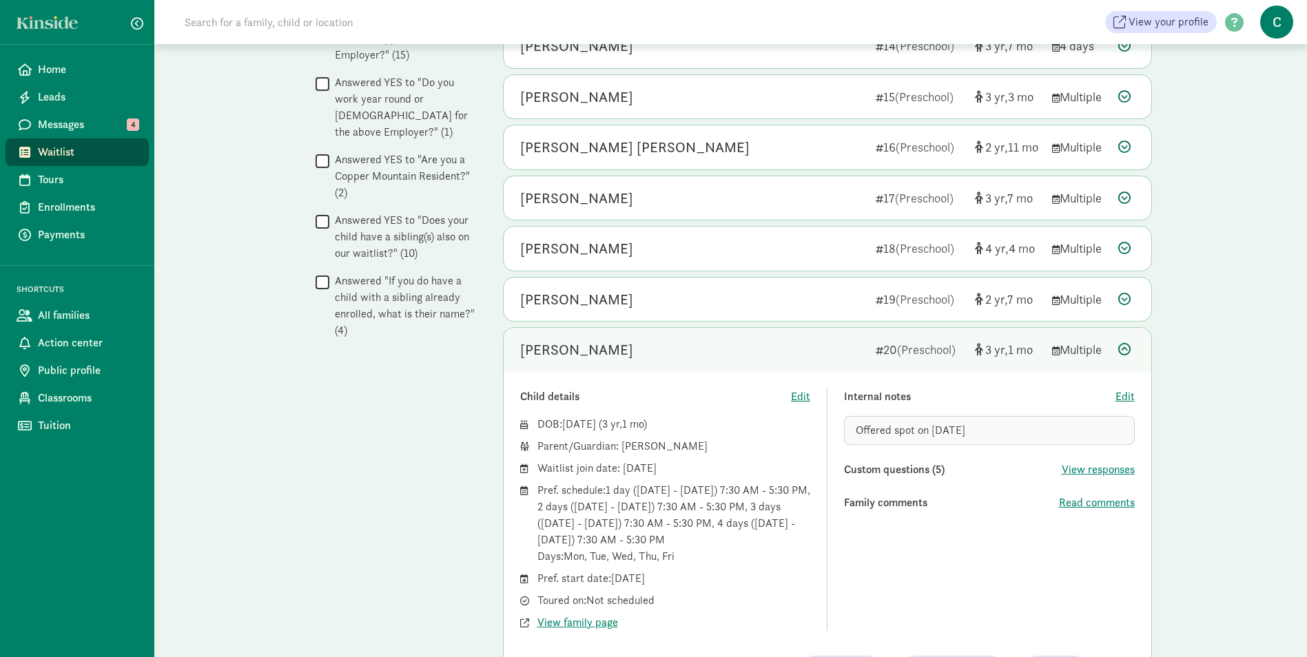
scroll to position [832, 0]
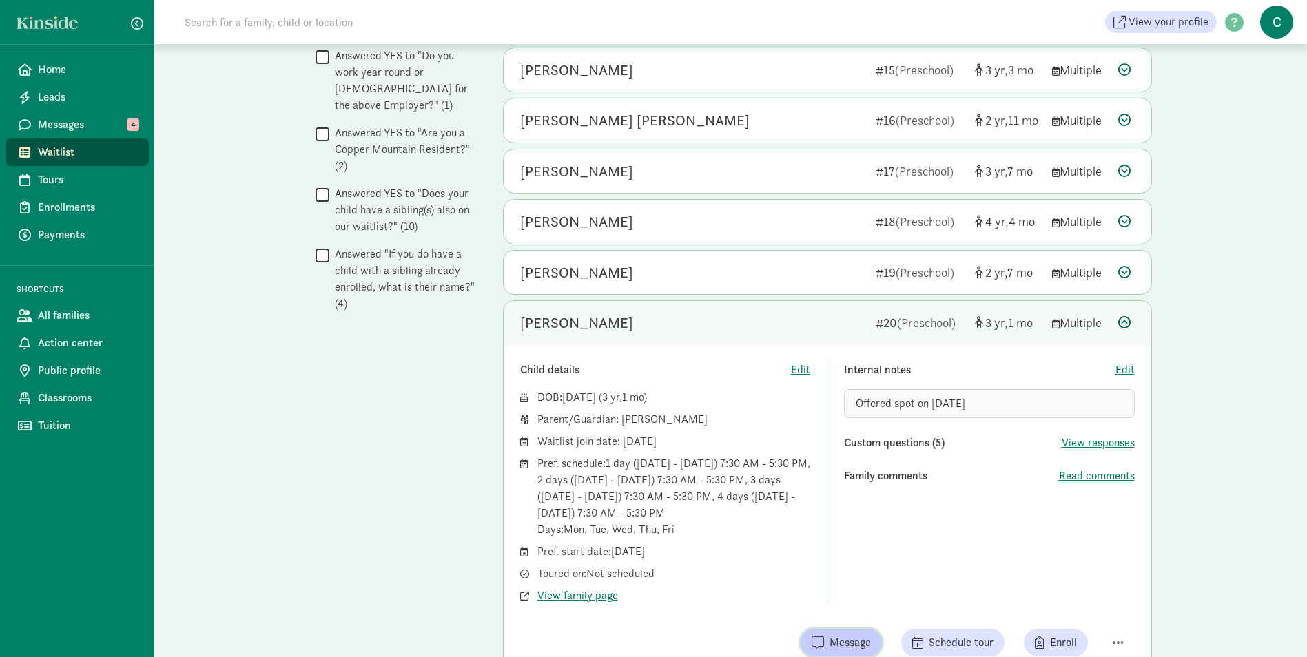
click at [846, 637] on span "Message" at bounding box center [849, 642] width 41 height 17
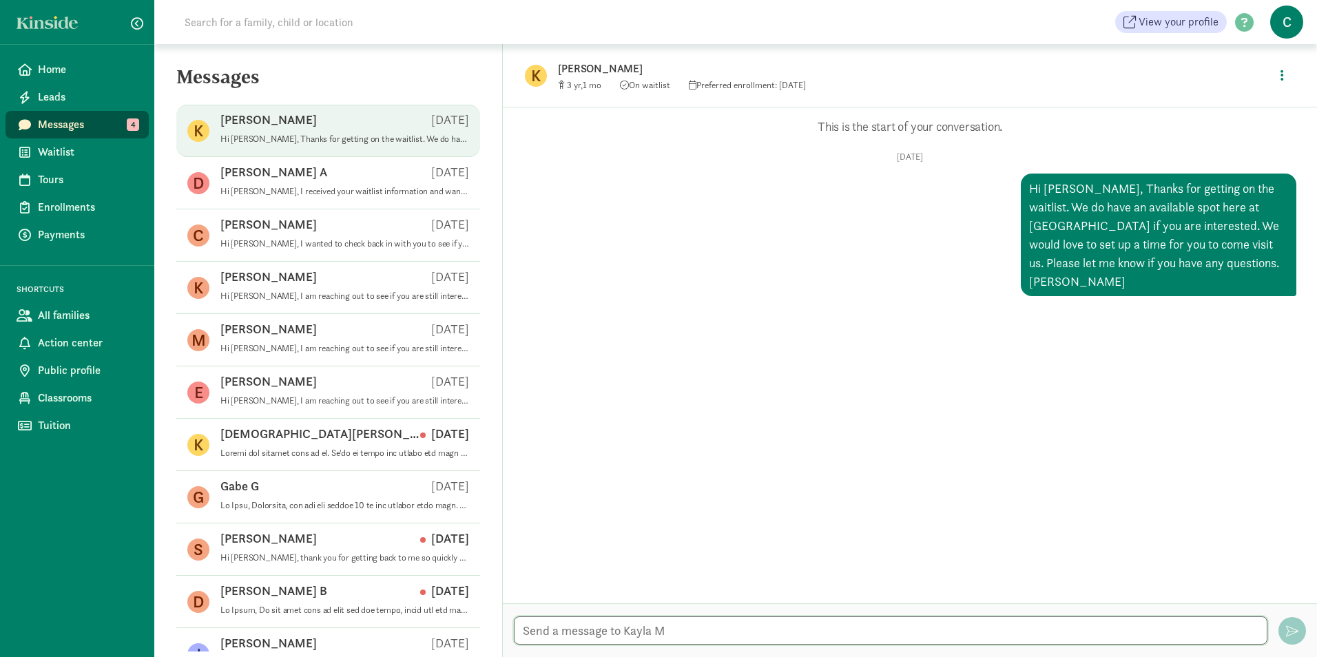
click at [577, 630] on textarea at bounding box center [891, 631] width 754 height 28
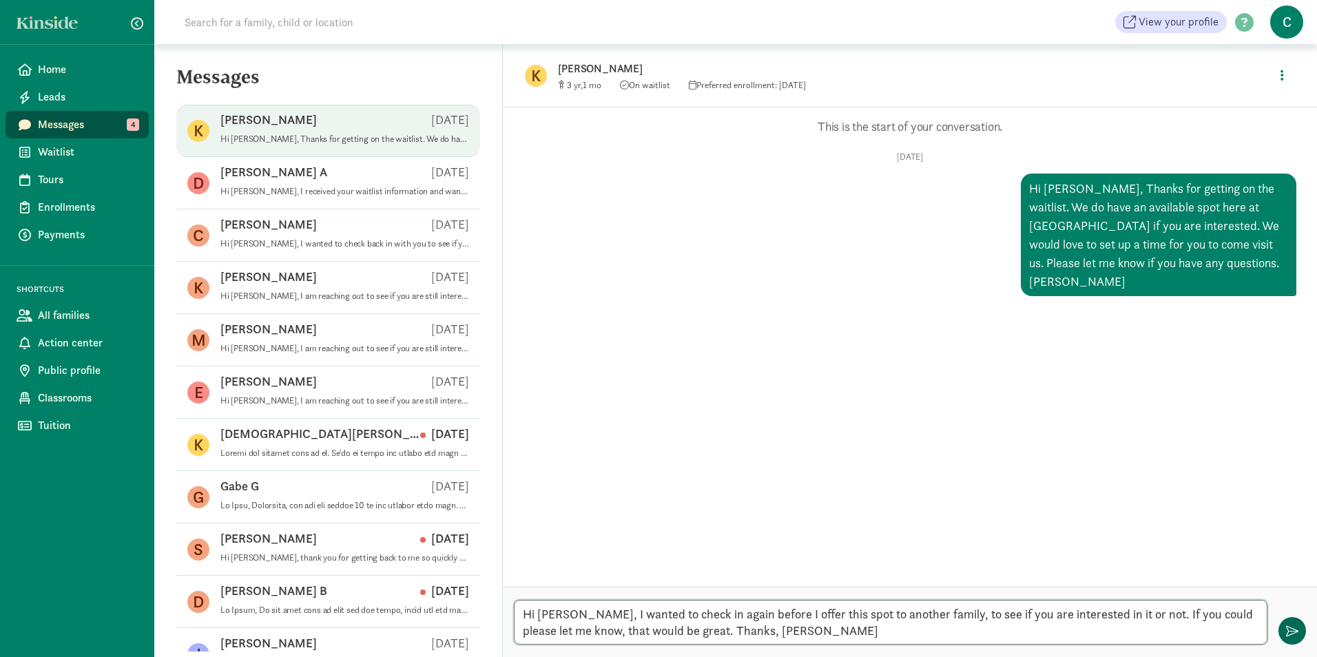
type textarea "Hi [PERSON_NAME], I wanted to check in again before I offer this spot to anothe…"
click at [1293, 632] on span "button" at bounding box center [1292, 631] width 12 height 12
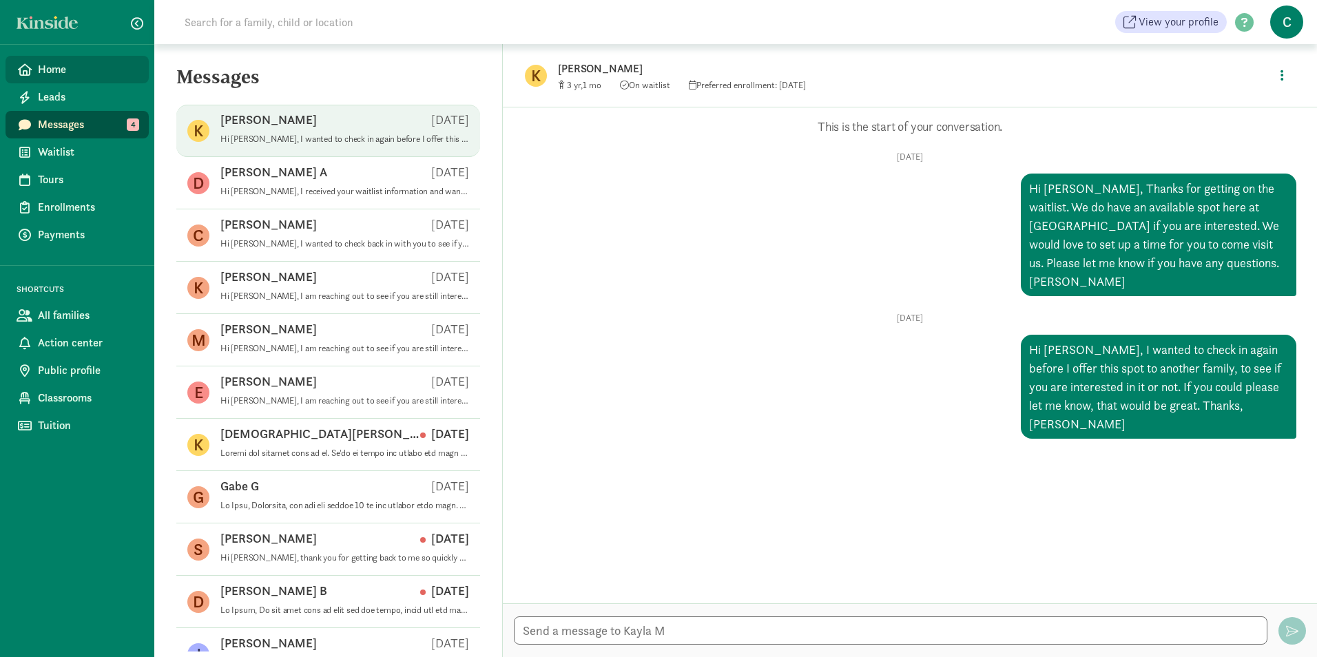
click at [60, 77] on span "Home" at bounding box center [88, 69] width 100 height 17
